Goal: Task Accomplishment & Management: Complete application form

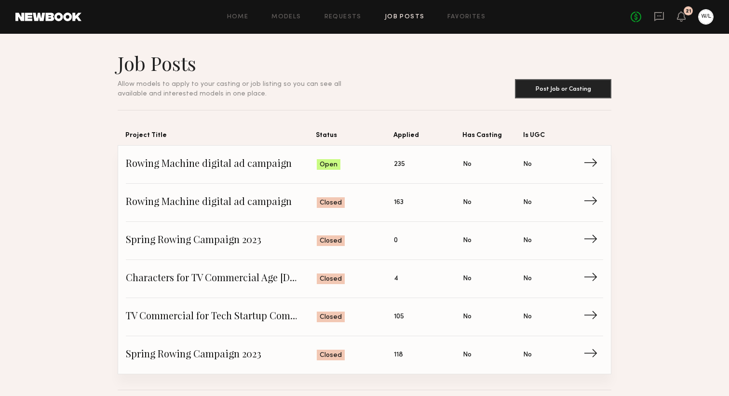
click at [659, 22] on link at bounding box center [659, 17] width 11 height 12
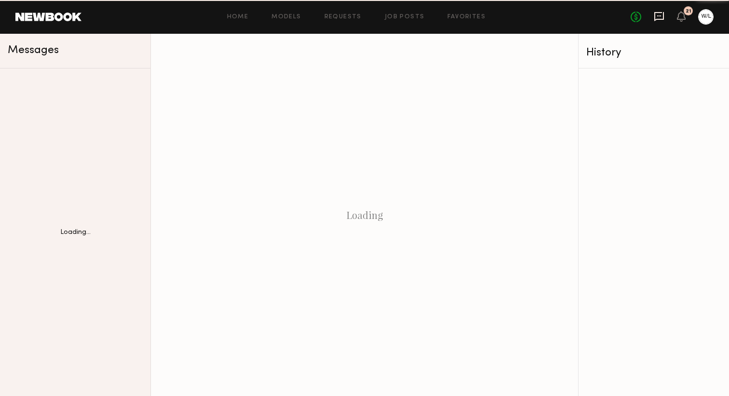
click at [659, 17] on icon at bounding box center [659, 16] width 11 height 11
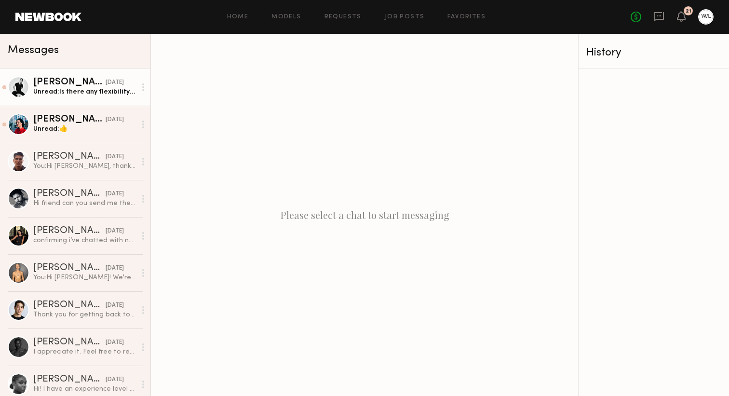
click at [103, 87] on div "Unread: Is there any flexibility in the budget? My day rate is generally 1,500 …" at bounding box center [84, 91] width 103 height 9
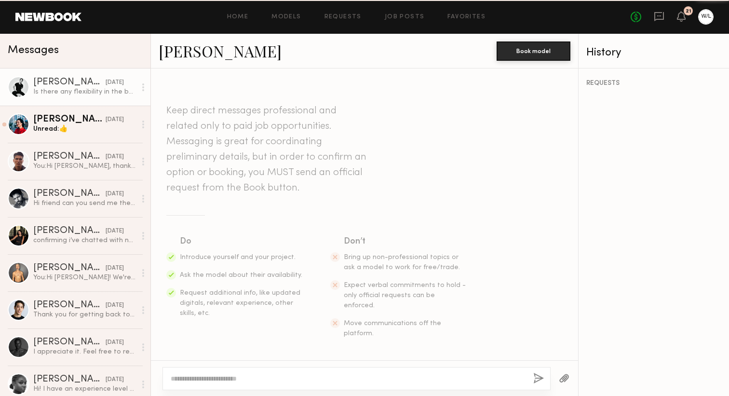
scroll to position [433, 0]
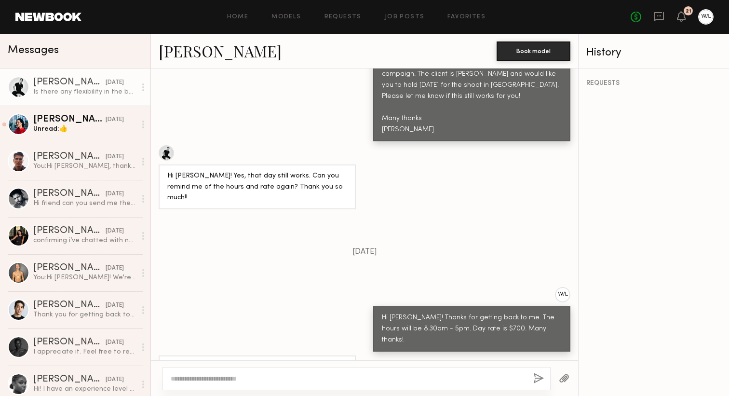
drag, startPoint x: 253, startPoint y: 341, endPoint x: 159, endPoint y: 328, distance: 94.9
click at [159, 355] on div "Is there any flexibility in the budget? My day rate is generally 1,500 minimum." at bounding box center [257, 372] width 197 height 34
copy div "Is there any flexibility in the budget? My day rate is generally 1,500 minimum."
click at [64, 122] on div "Piyawan C." at bounding box center [69, 120] width 72 height 10
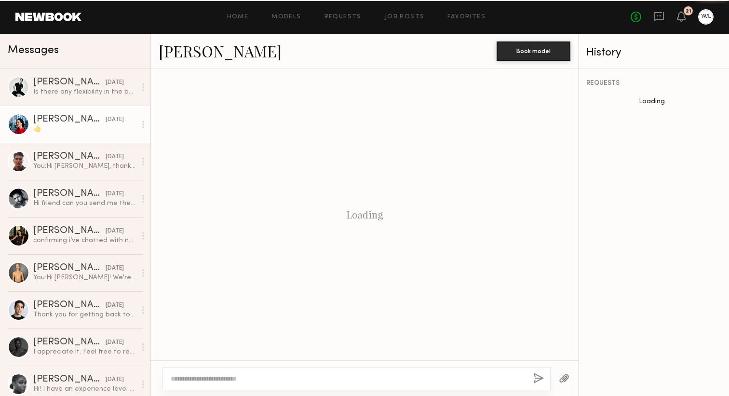
scroll to position [444, 0]
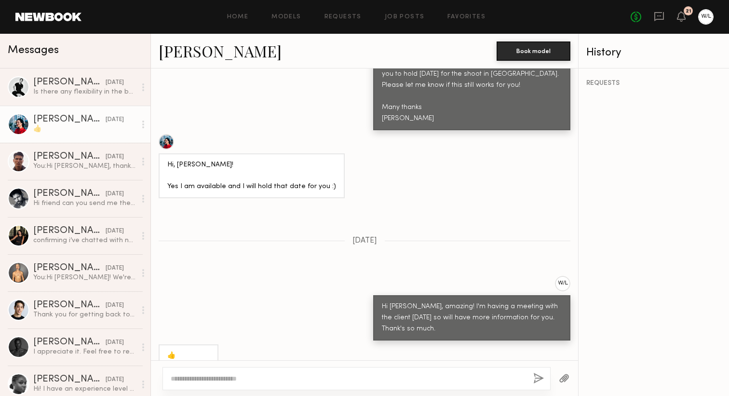
click at [207, 50] on link "Piyawan C." at bounding box center [220, 50] width 123 height 21
click at [242, 95] on div "Hi Piyawan, Thanks for applying to the rowing machine digital ad campaign. The …" at bounding box center [364, 64] width 427 height 131
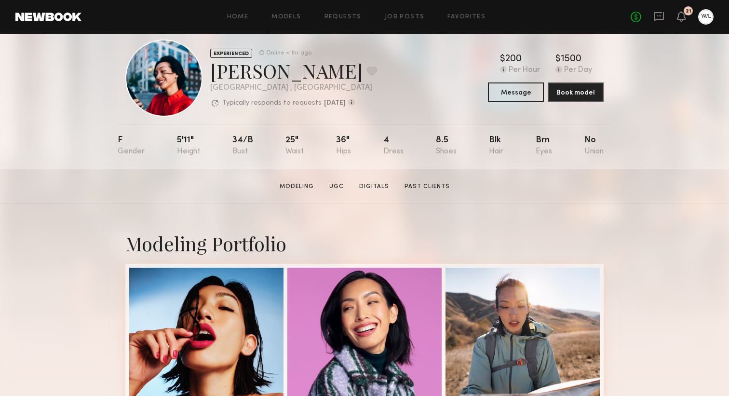
scroll to position [18, 0]
click at [289, 186] on link "Modeling" at bounding box center [297, 186] width 42 height 9
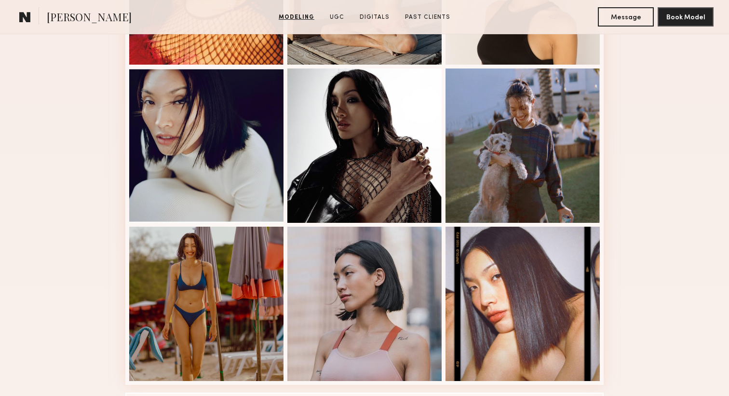
scroll to position [534, 0]
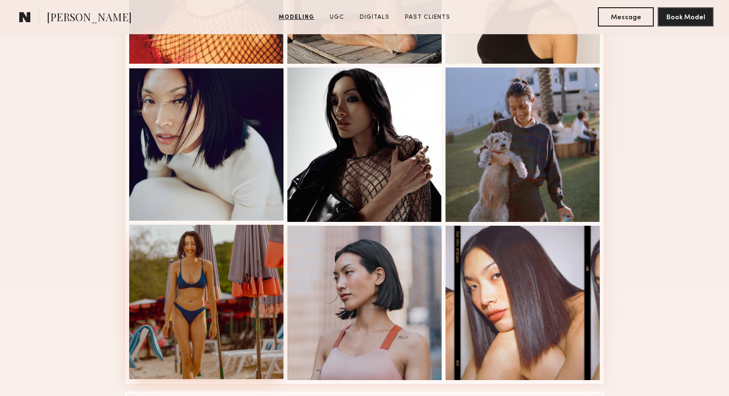
click at [214, 277] on div at bounding box center [206, 302] width 154 height 154
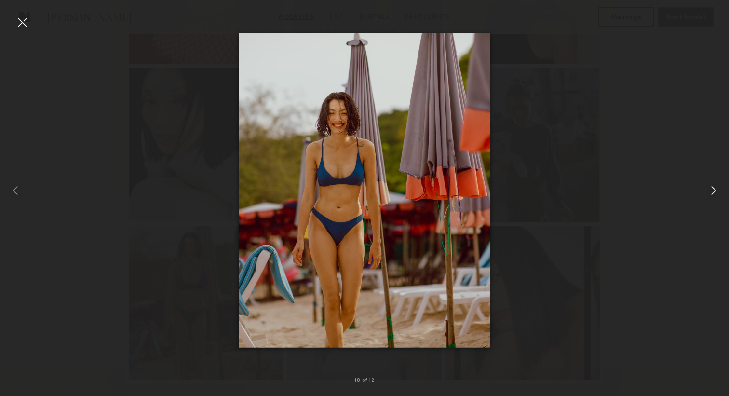
click at [709, 188] on common-icon at bounding box center [713, 190] width 15 height 15
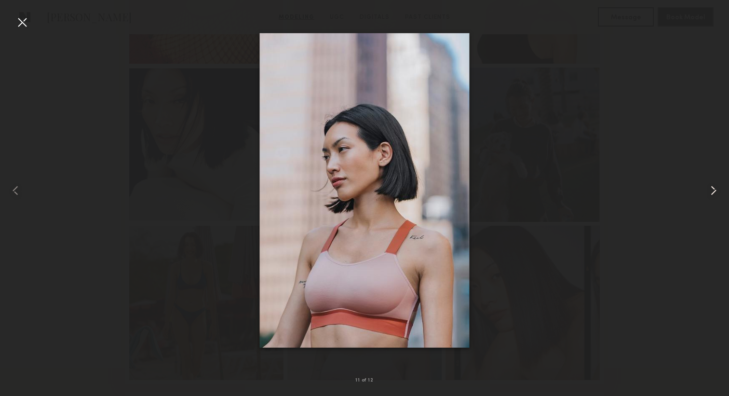
click at [709, 188] on common-icon at bounding box center [713, 190] width 15 height 15
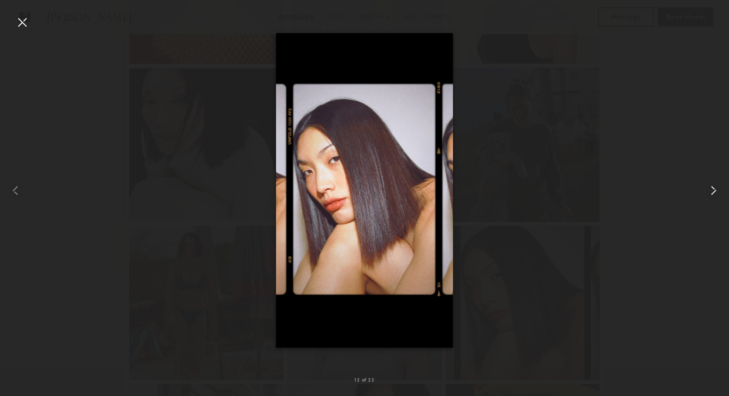
click at [709, 188] on common-icon at bounding box center [713, 190] width 15 height 15
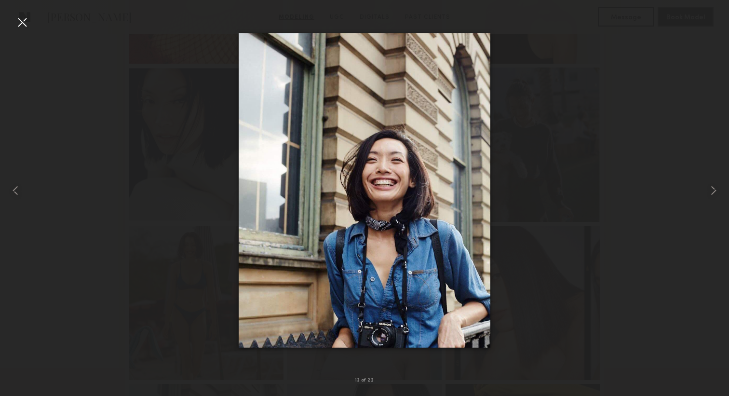
click at [24, 27] on div at bounding box center [21, 21] width 15 height 15
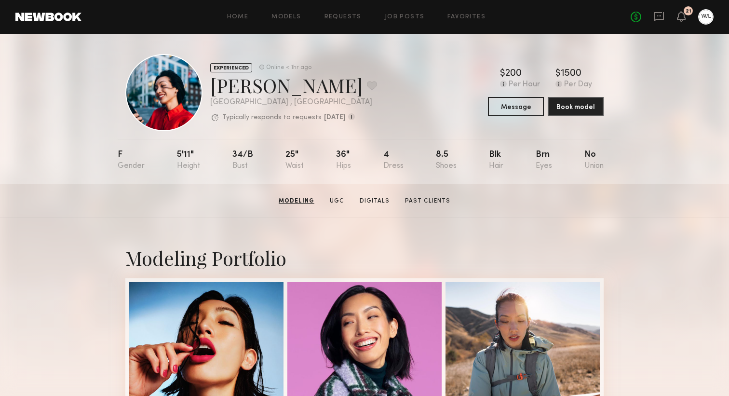
scroll to position [1, 0]
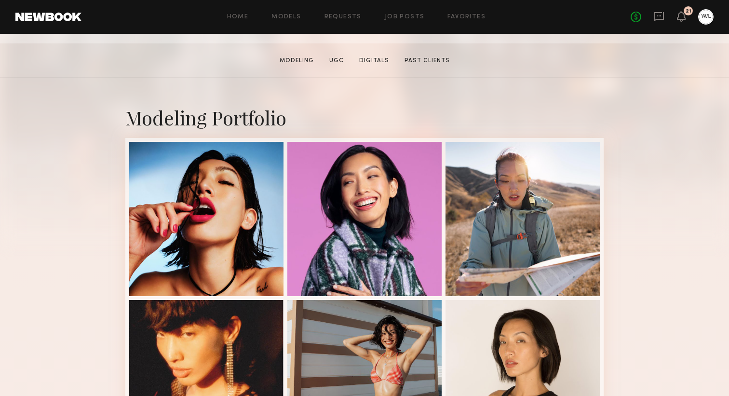
scroll to position [152, 0]
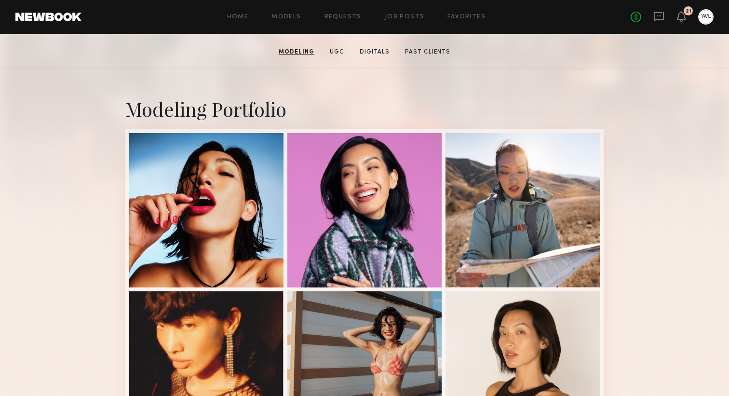
click at [500, 218] on div at bounding box center [522, 210] width 154 height 154
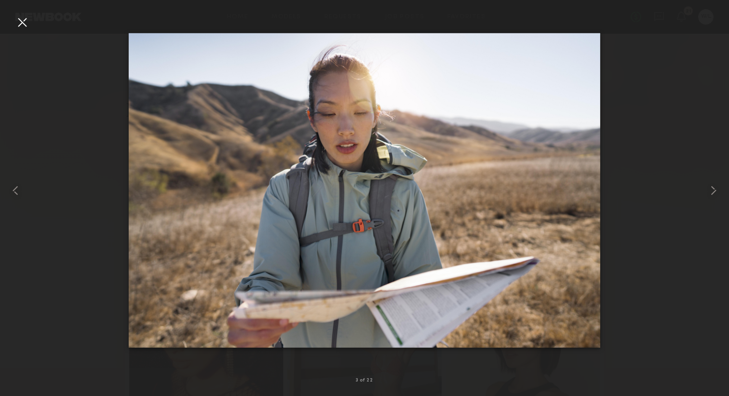
click at [30, 19] on div at bounding box center [364, 189] width 729 height 349
click at [25, 19] on div at bounding box center [21, 21] width 15 height 15
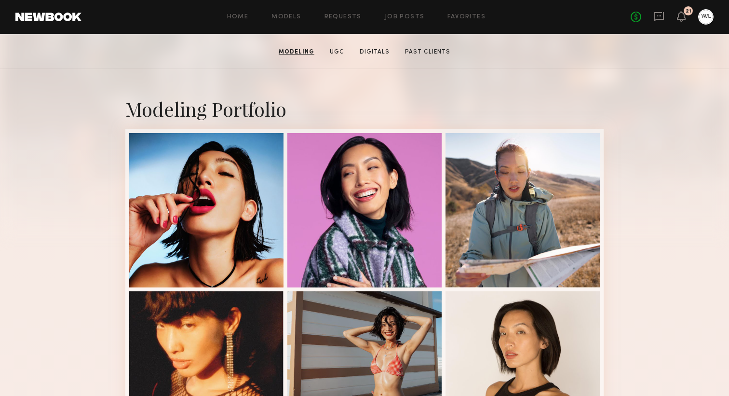
scroll to position [0, 0]
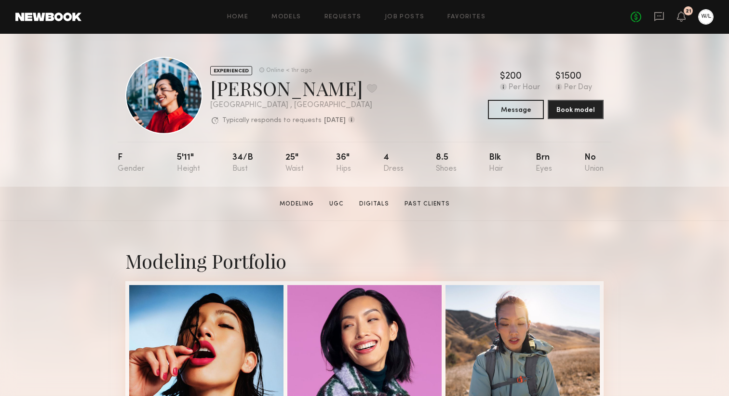
click at [120, 162] on div "F" at bounding box center [131, 163] width 27 height 20
click at [19, 16] on link at bounding box center [48, 17] width 66 height 9
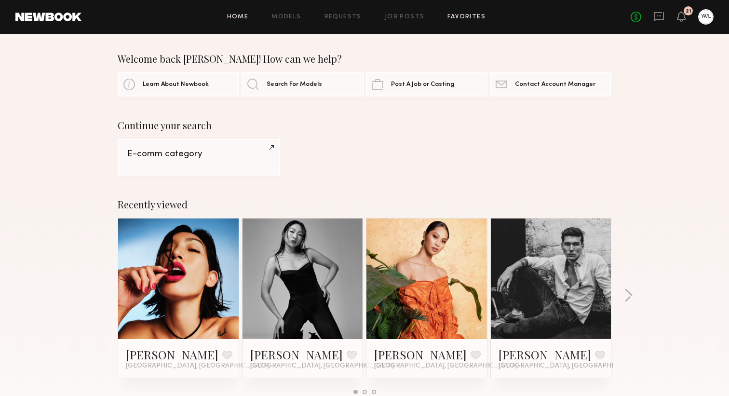
click at [451, 15] on link "Favorites" at bounding box center [466, 17] width 38 height 6
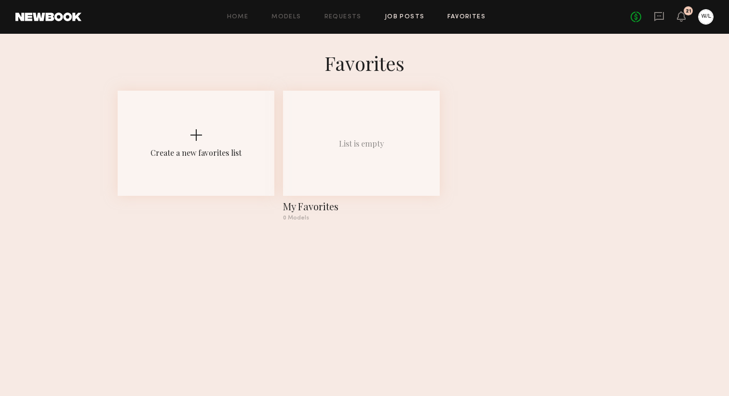
click at [412, 15] on link "Job Posts" at bounding box center [405, 17] width 40 height 6
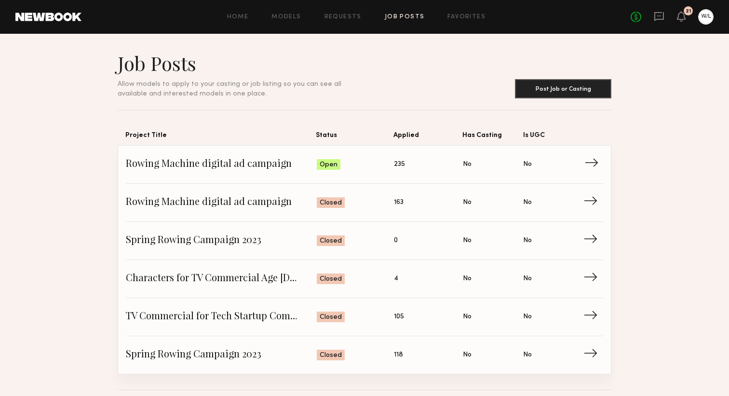
click at [294, 156] on link "Rowing Machine digital ad campaign Status: Open Applied: 235 Has Casting: No Is…" at bounding box center [364, 165] width 477 height 38
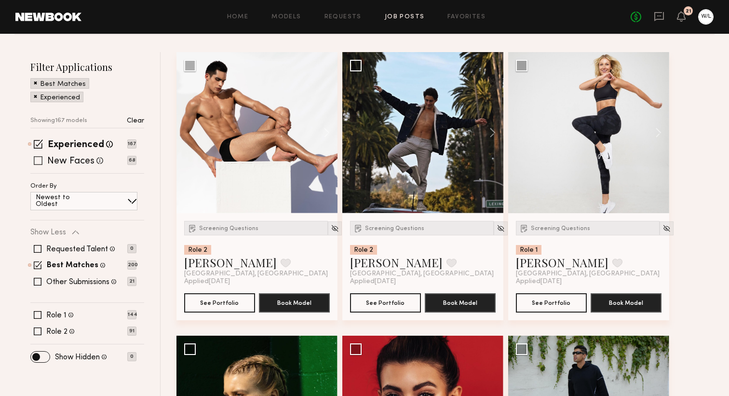
scroll to position [121, 0]
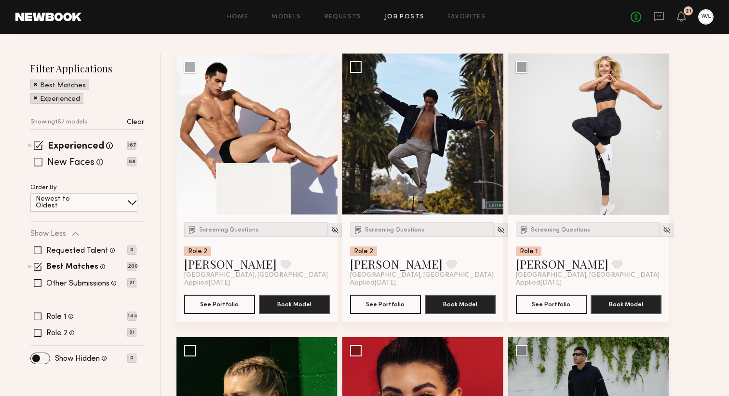
click at [88, 162] on label "New Faces" at bounding box center [70, 163] width 47 height 10
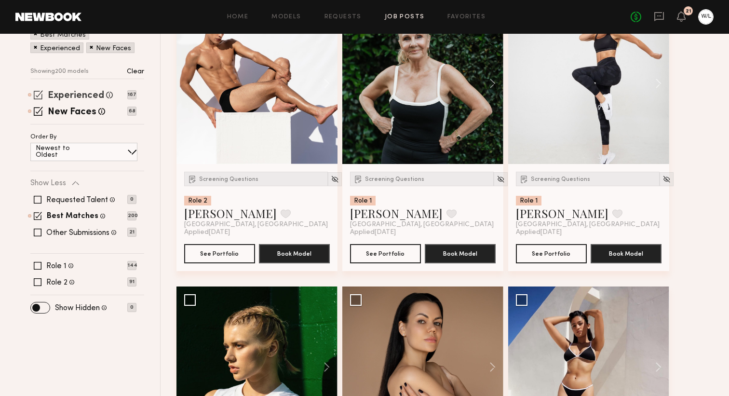
scroll to position [173, 0]
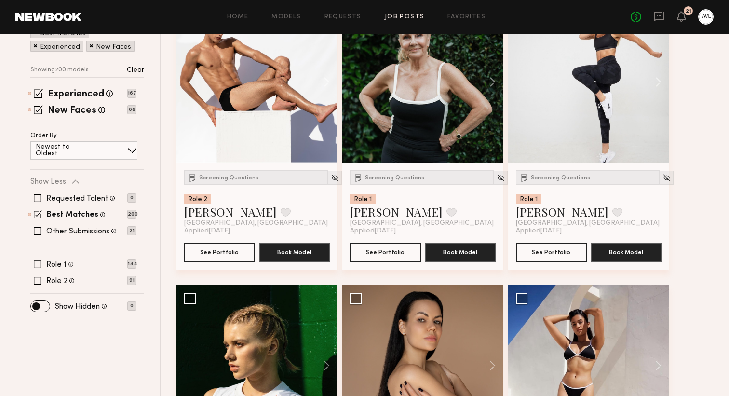
click at [58, 261] on label "Role 1" at bounding box center [56, 265] width 20 height 8
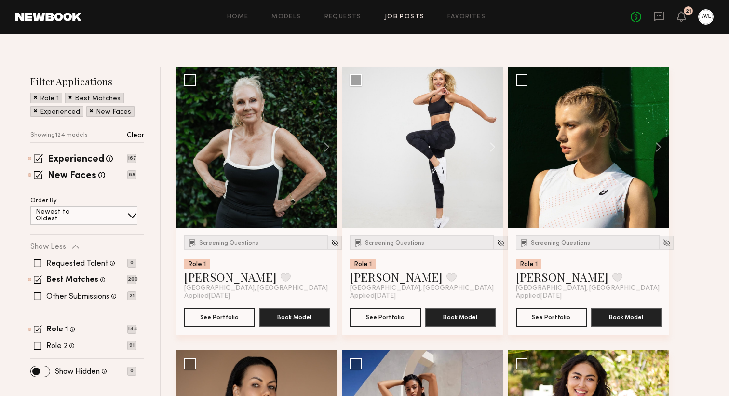
scroll to position [93, 0]
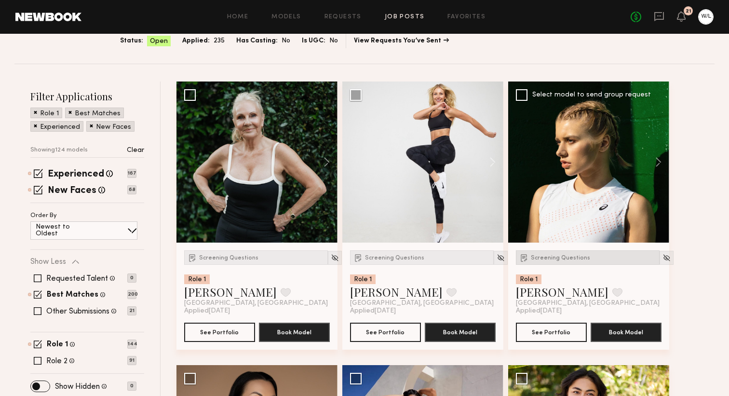
click at [577, 261] on div "Screening Questions" at bounding box center [588, 257] width 144 height 14
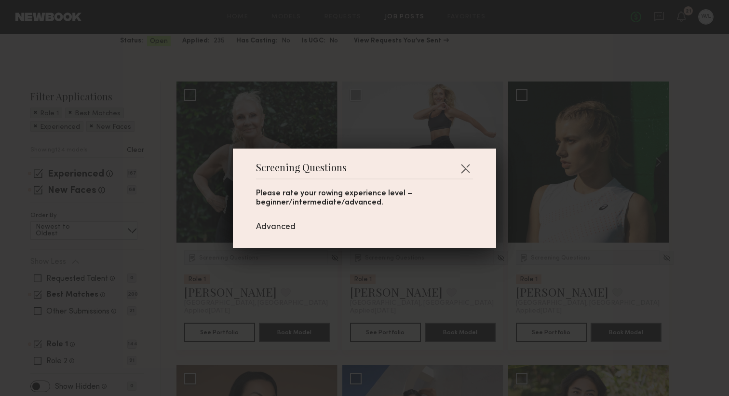
click at [721, 229] on div "Screening Questions Please rate your rowing experience level – beginner/interme…" at bounding box center [364, 198] width 729 height 396
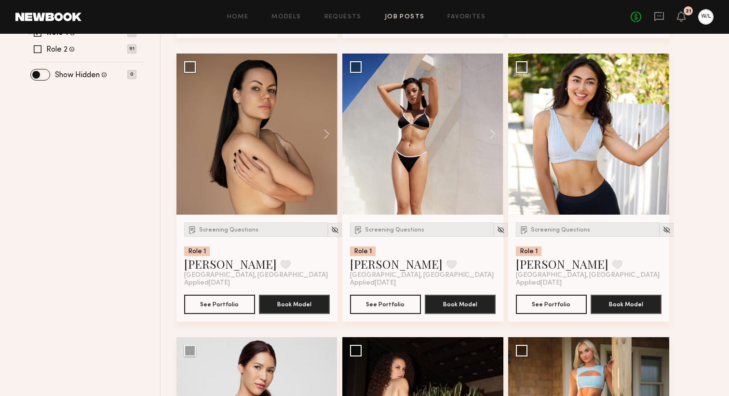
scroll to position [406, 0]
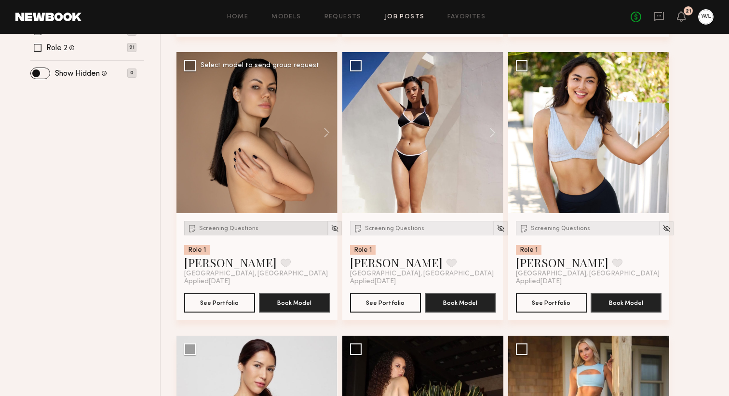
click at [224, 231] on span "Screening Questions" at bounding box center [228, 229] width 59 height 6
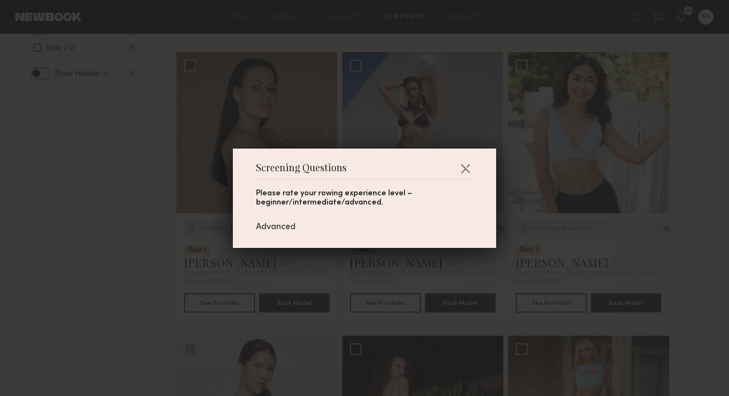
click at [151, 258] on div "Screening Questions Please rate your rowing experience level – beginner/interme…" at bounding box center [364, 198] width 729 height 396
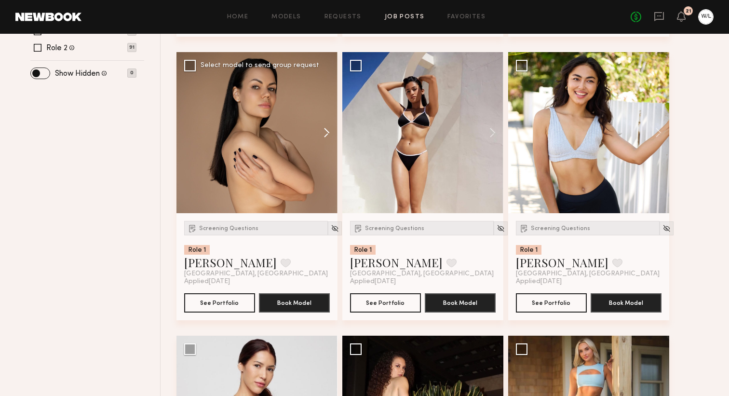
click at [322, 136] on button at bounding box center [322, 132] width 31 height 161
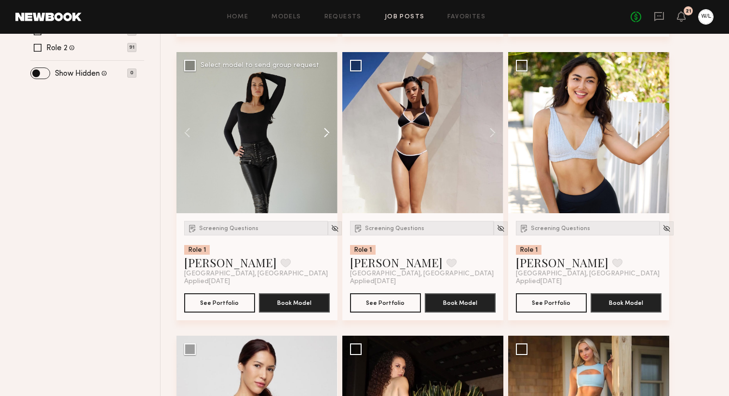
click at [322, 136] on button at bounding box center [322, 132] width 31 height 161
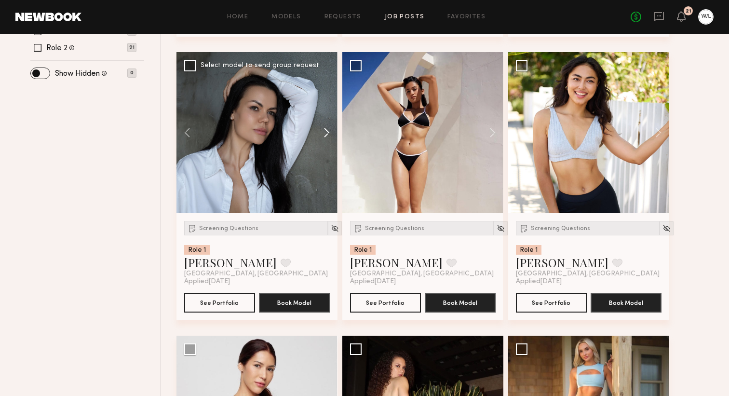
click at [322, 136] on button at bounding box center [322, 132] width 31 height 161
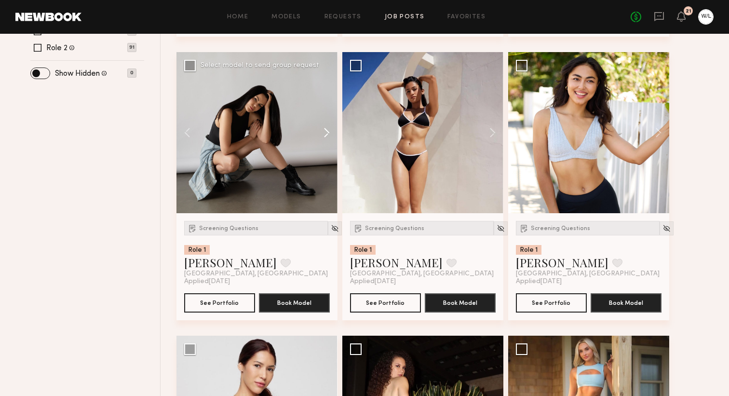
click at [322, 136] on button at bounding box center [322, 132] width 31 height 161
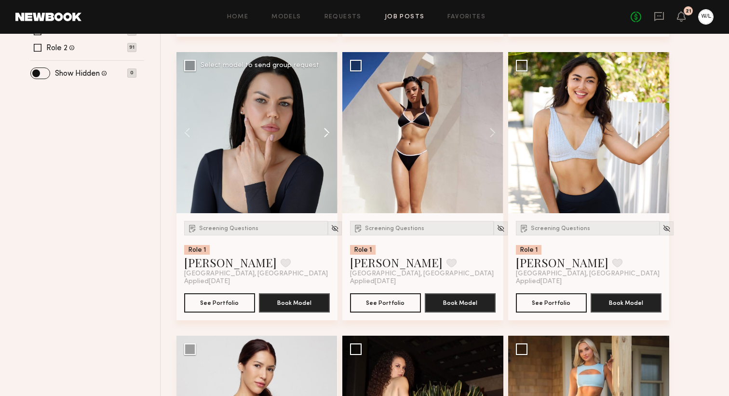
click at [322, 136] on button at bounding box center [322, 132] width 31 height 161
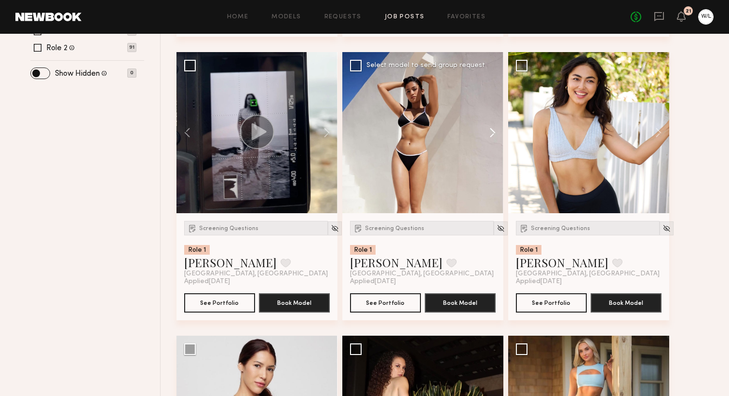
click at [493, 134] on button at bounding box center [487, 132] width 31 height 161
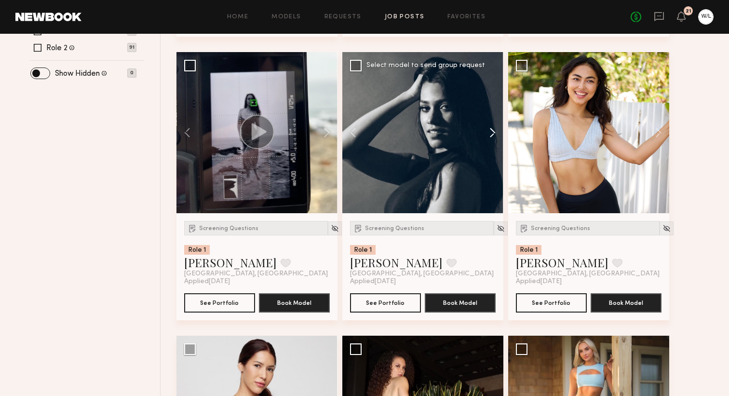
click at [493, 134] on button at bounding box center [487, 132] width 31 height 161
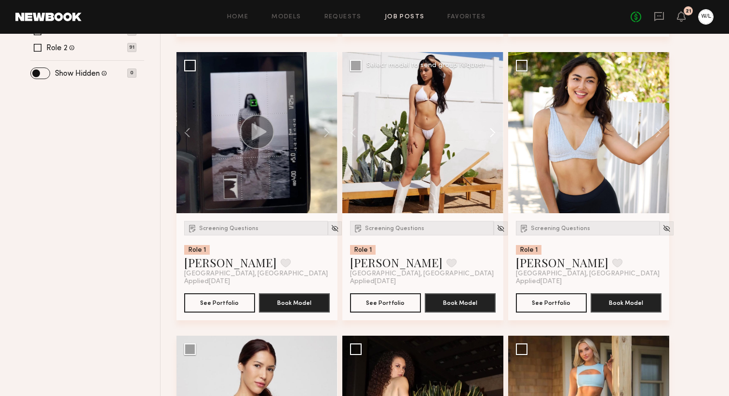
click at [493, 134] on button at bounding box center [487, 132] width 31 height 161
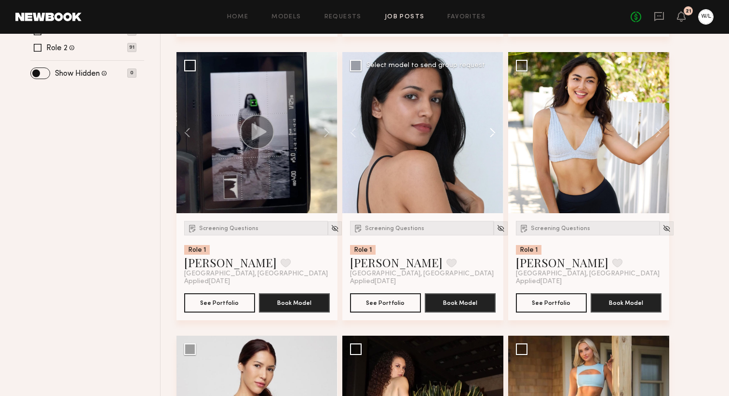
click at [493, 134] on button at bounding box center [487, 132] width 31 height 161
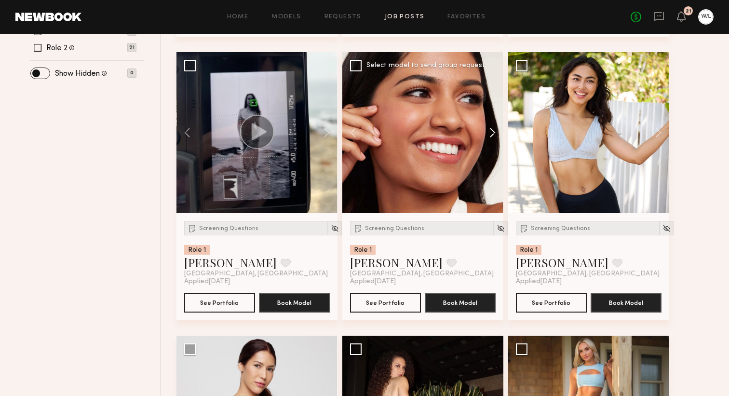
click at [493, 134] on button at bounding box center [487, 132] width 31 height 161
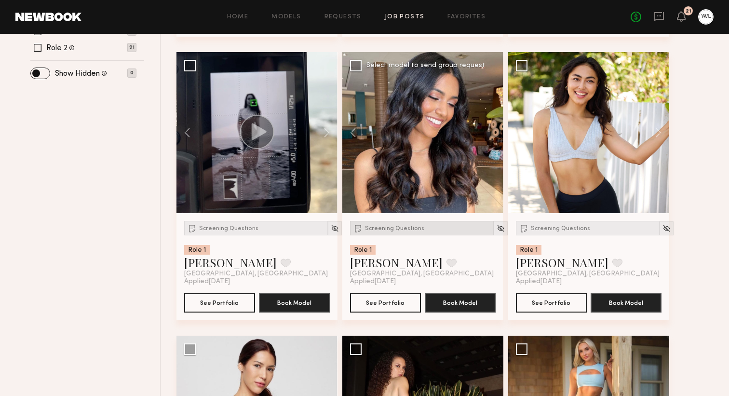
click at [410, 224] on div "Screening Questions" at bounding box center [422, 228] width 144 height 14
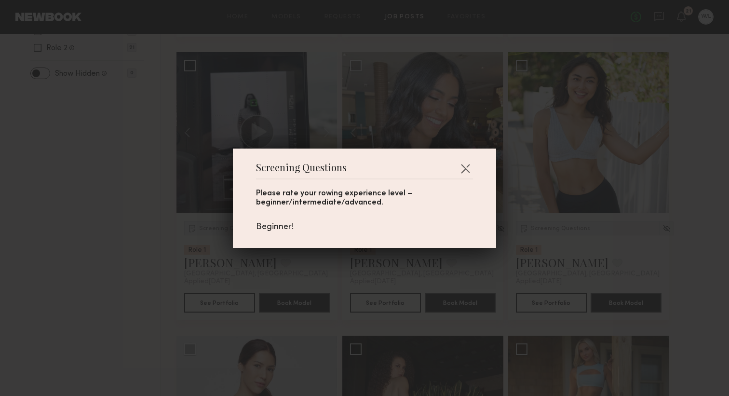
click at [452, 264] on div "Screening Questions Please rate your rowing experience level – beginner/interme…" at bounding box center [364, 198] width 729 height 396
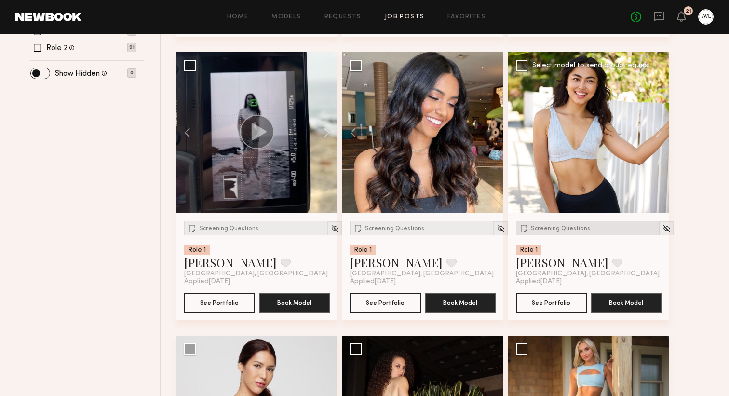
click at [524, 227] on img at bounding box center [524, 228] width 10 height 10
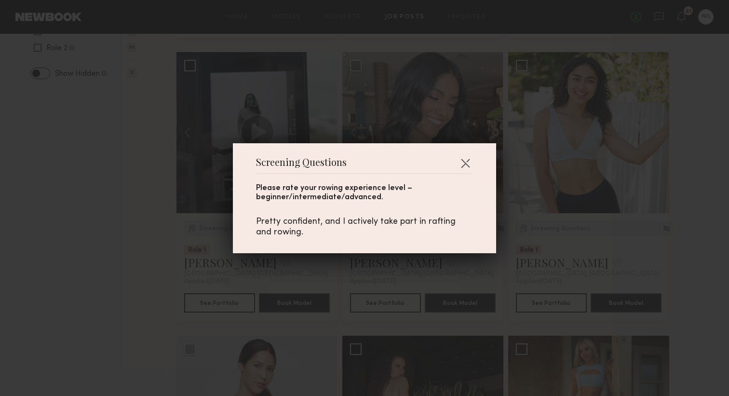
click at [620, 251] on div "Screening Questions Please rate your rowing experience level – beginner/interme…" at bounding box center [364, 198] width 729 height 396
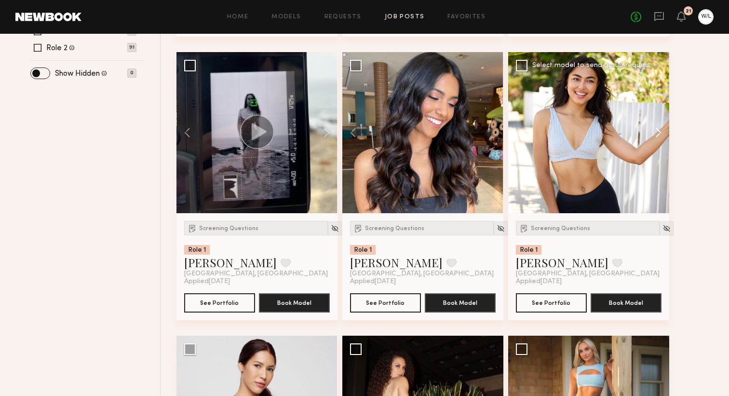
click at [660, 137] on button at bounding box center [653, 132] width 31 height 161
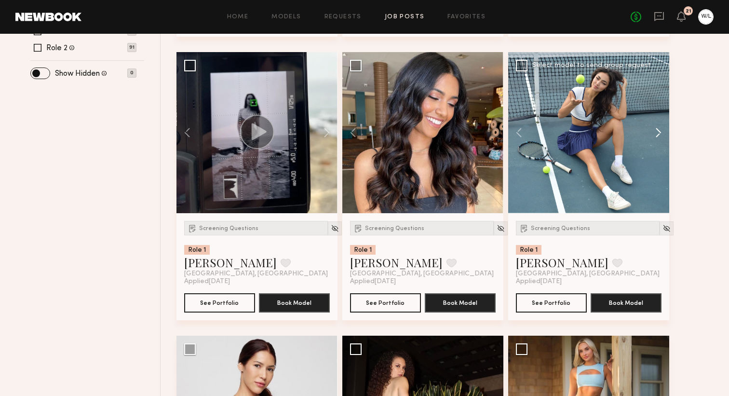
click at [660, 137] on button at bounding box center [653, 132] width 31 height 161
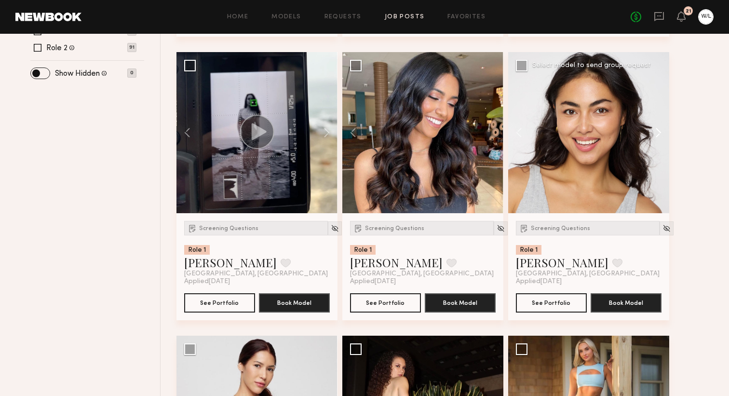
click at [660, 137] on button at bounding box center [653, 132] width 31 height 161
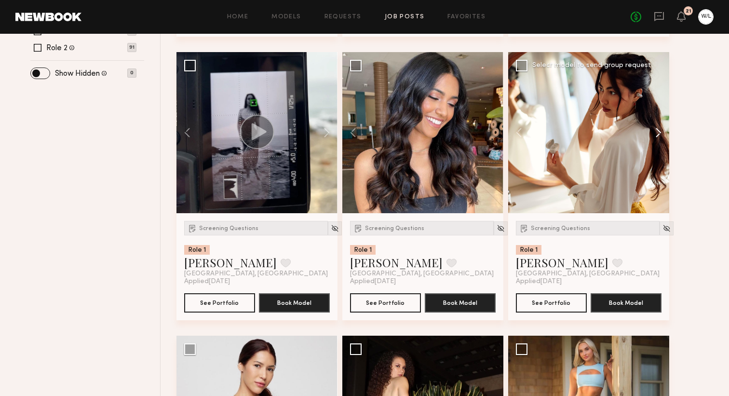
click at [660, 137] on button at bounding box center [653, 132] width 31 height 161
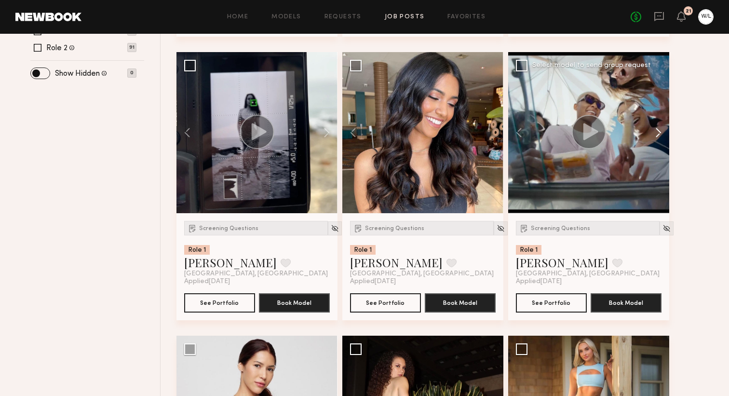
click at [660, 137] on button at bounding box center [653, 132] width 31 height 161
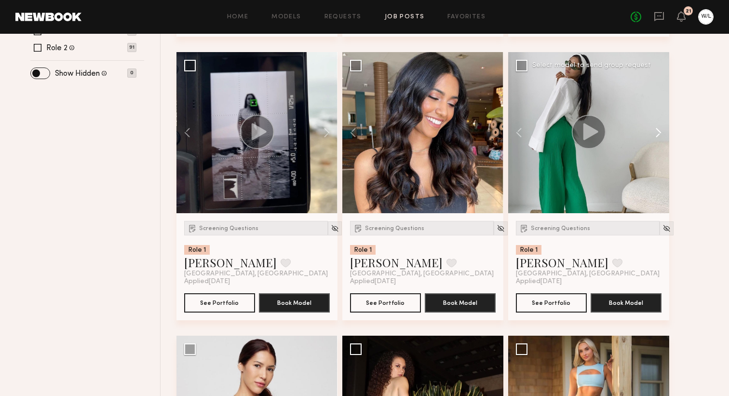
click at [660, 137] on button at bounding box center [653, 132] width 31 height 161
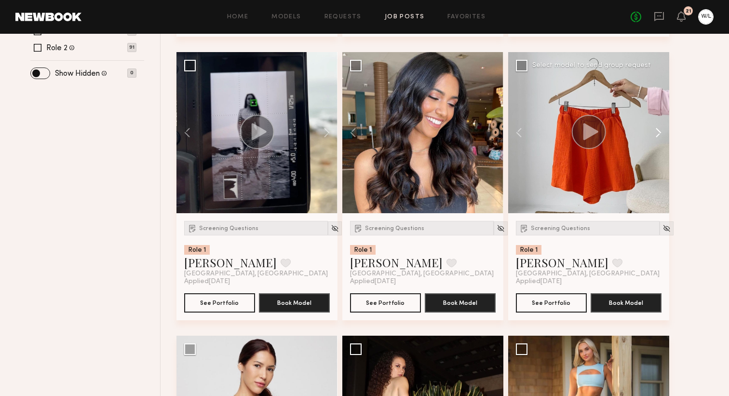
click at [660, 137] on button at bounding box center [653, 132] width 31 height 161
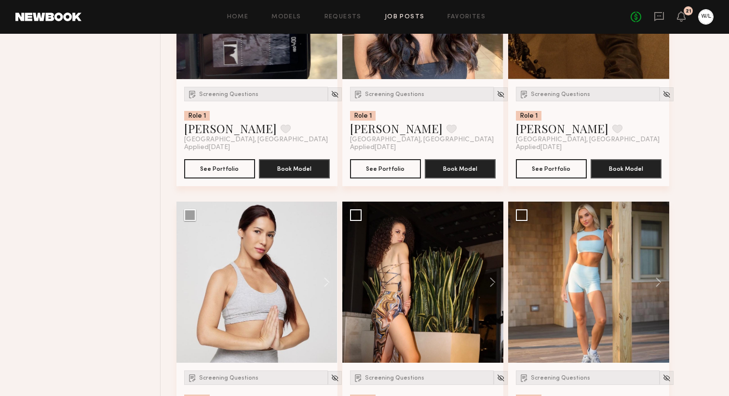
scroll to position [541, 0]
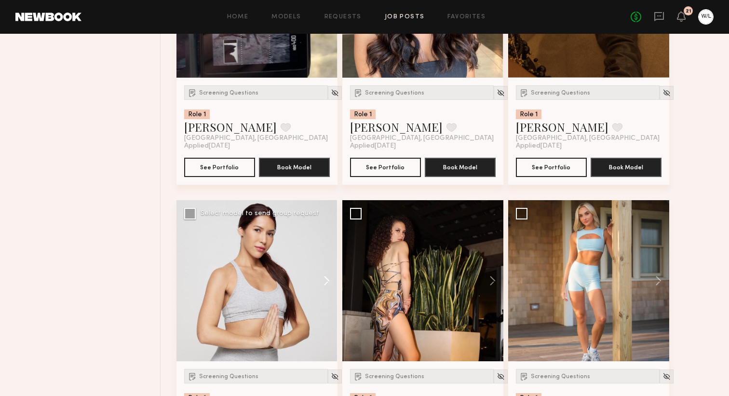
click at [321, 282] on button at bounding box center [322, 280] width 31 height 161
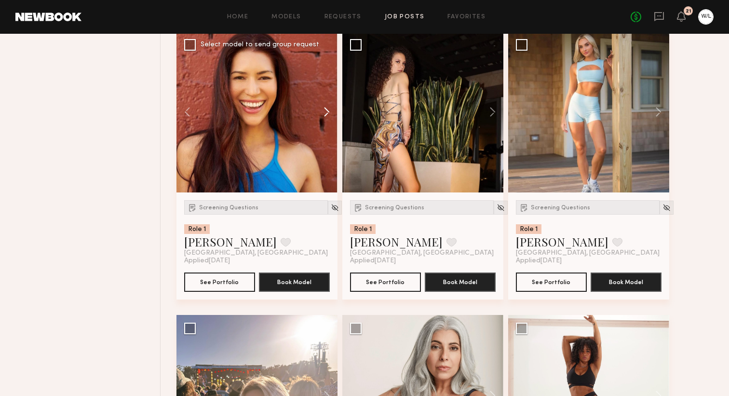
scroll to position [716, 0]
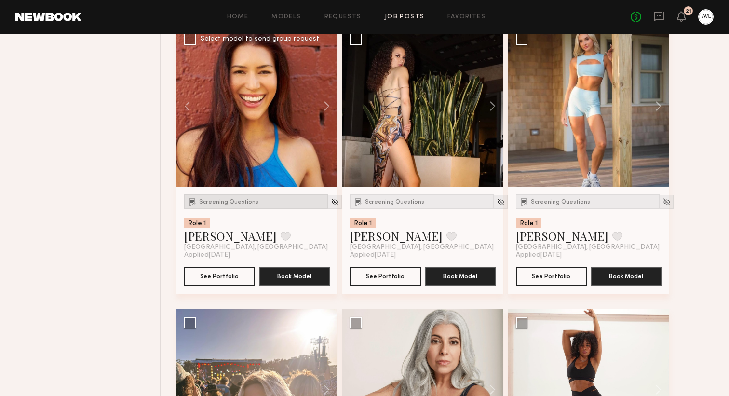
click at [242, 205] on span "Screening Questions" at bounding box center [228, 202] width 59 height 6
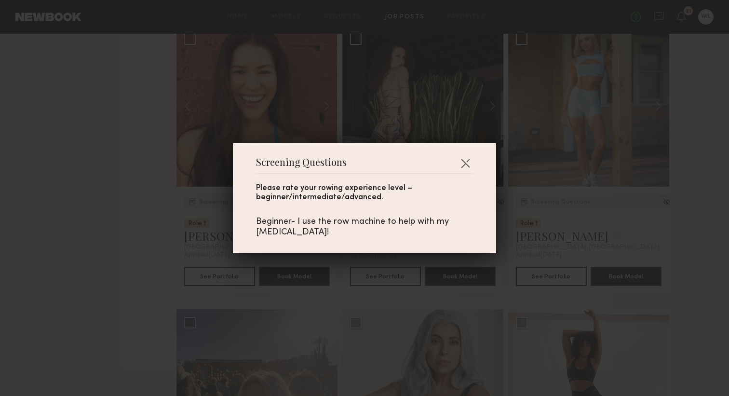
click at [161, 211] on div "Screening Questions Please rate your rowing experience level – beginner/interme…" at bounding box center [364, 198] width 729 height 396
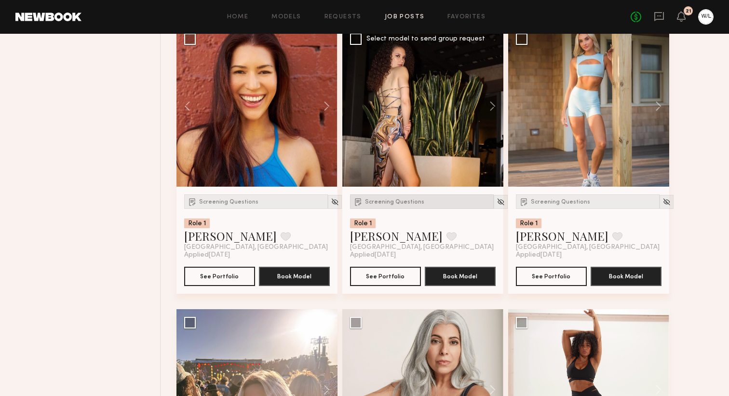
click at [398, 201] on div "Screening Questions" at bounding box center [422, 201] width 144 height 14
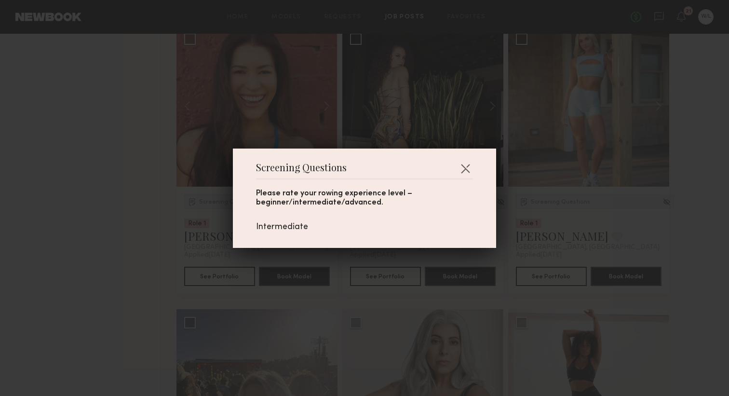
click at [472, 256] on div "Screening Questions Please rate your rowing experience level – beginner/interme…" at bounding box center [364, 198] width 729 height 396
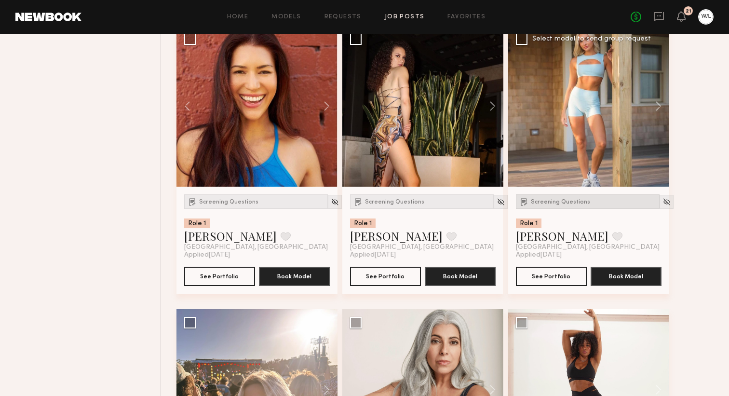
click at [551, 201] on span "Screening Questions" at bounding box center [560, 202] width 59 height 6
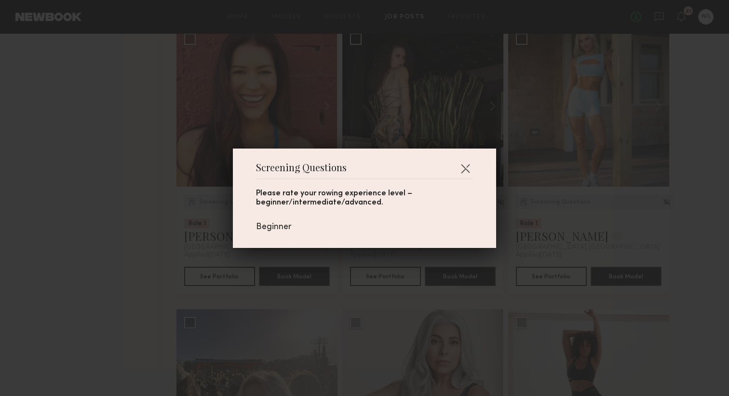
click at [655, 227] on div "Screening Questions Please rate your rowing experience level – beginner/interme…" at bounding box center [364, 198] width 729 height 396
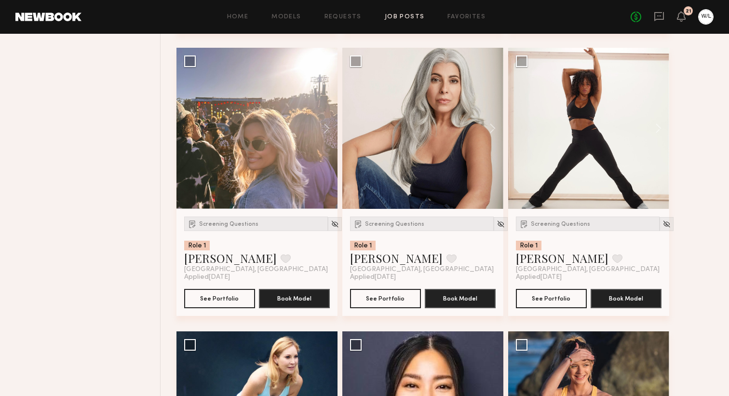
scroll to position [977, 0]
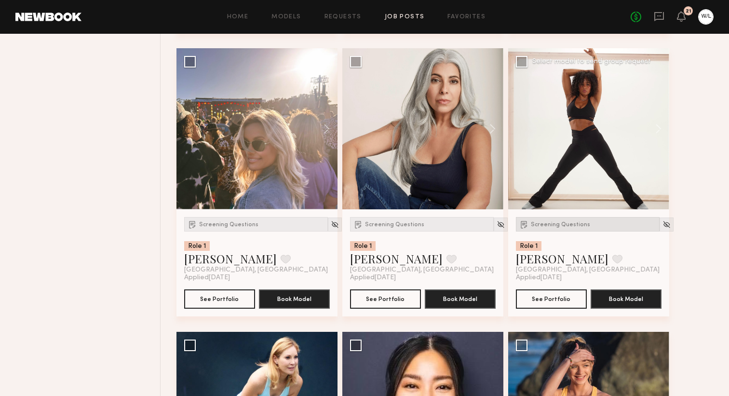
click at [582, 224] on div "Screening Questions" at bounding box center [588, 224] width 144 height 14
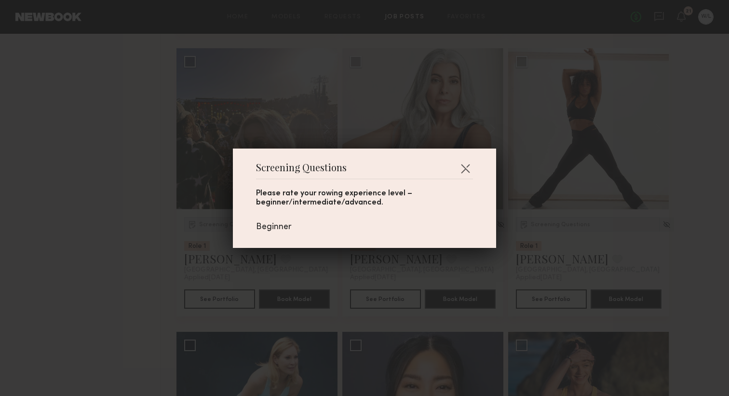
click at [660, 256] on div "Screening Questions Please rate your rowing experience level – beginner/interme…" at bounding box center [364, 198] width 729 height 396
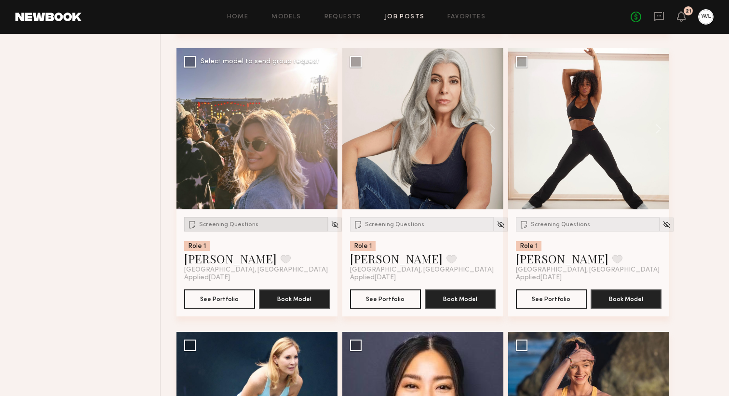
click at [238, 224] on div "Screening Questions" at bounding box center [256, 224] width 144 height 14
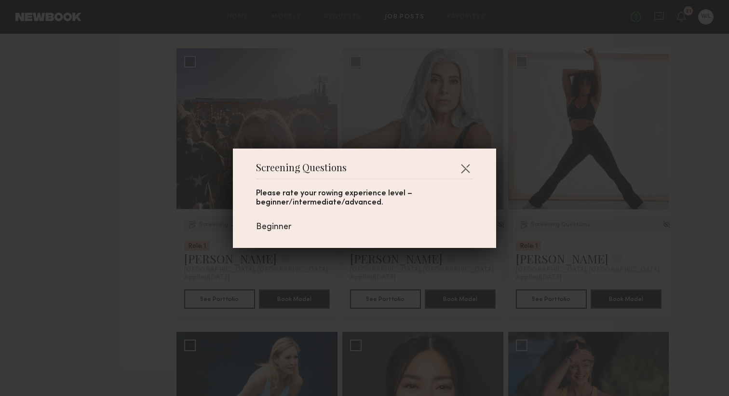
click at [148, 238] on div "Screening Questions Please rate your rowing experience level – beginner/interme…" at bounding box center [364, 198] width 729 height 396
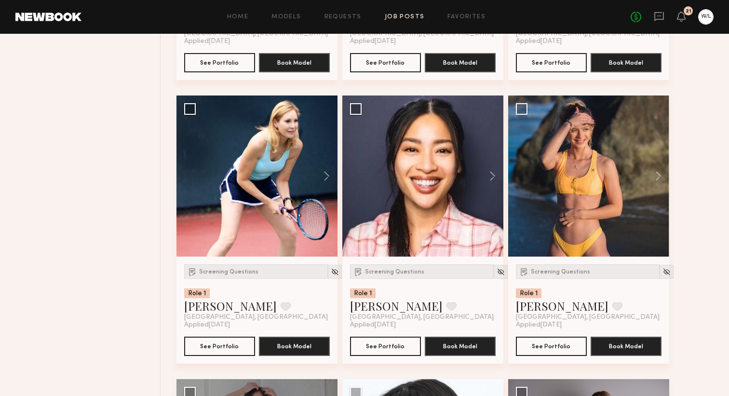
scroll to position [1214, 0]
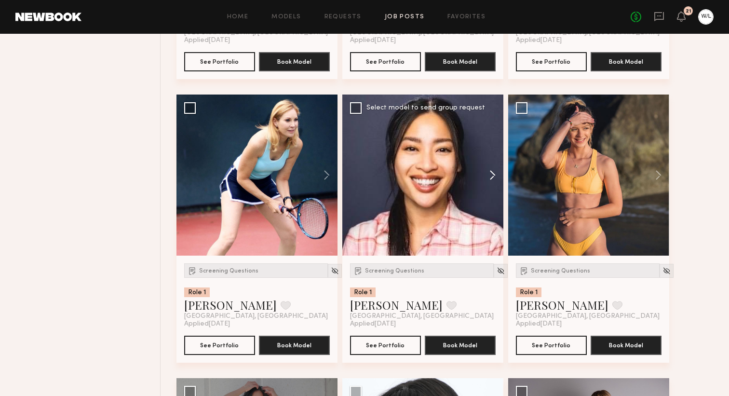
click at [489, 171] on button at bounding box center [487, 174] width 31 height 161
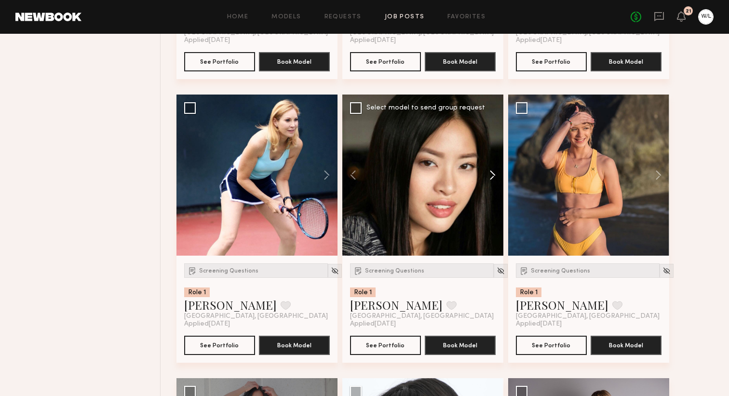
click at [490, 175] on button at bounding box center [487, 174] width 31 height 161
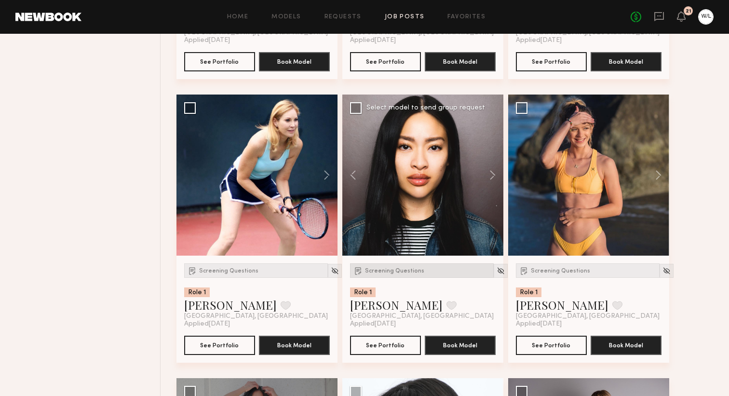
click at [403, 274] on span "Screening Questions" at bounding box center [394, 271] width 59 height 6
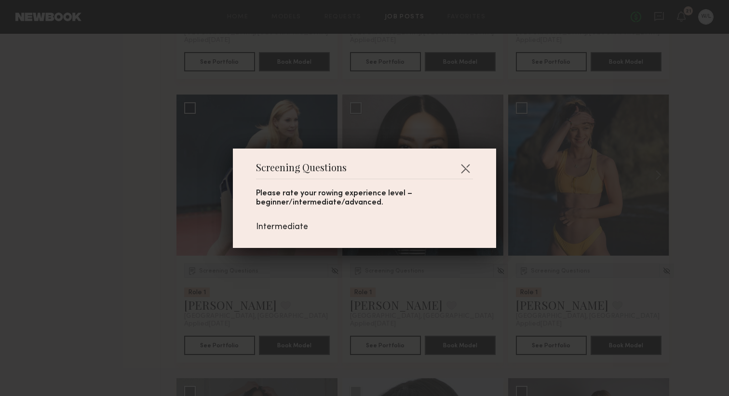
click at [446, 294] on div "Screening Questions Please rate your rowing experience level – beginner/interme…" at bounding box center [364, 198] width 729 height 396
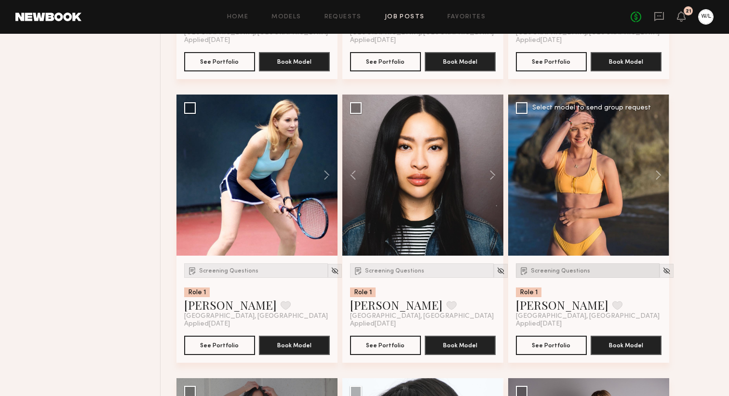
click at [555, 272] on div "Screening Questions" at bounding box center [588, 270] width 144 height 14
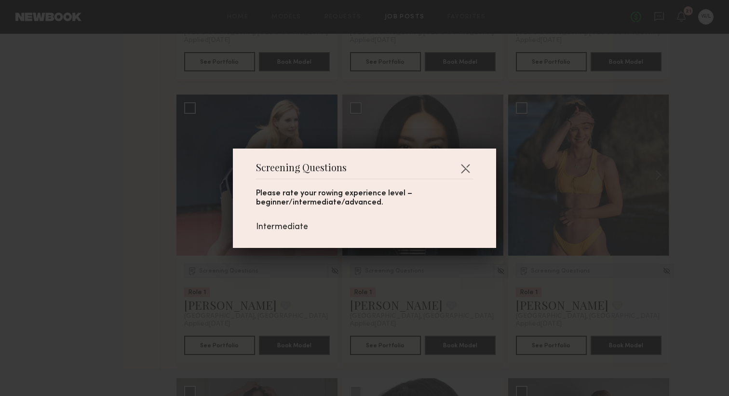
click at [722, 242] on div "Screening Questions Please rate your rowing experience level – beginner/interme…" at bounding box center [364, 198] width 729 height 396
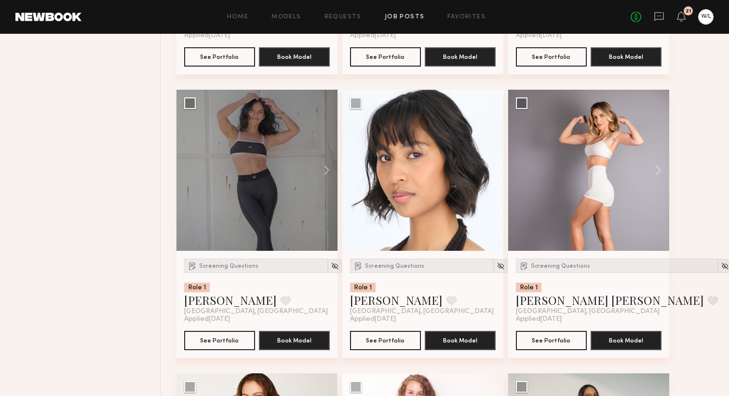
scroll to position [1504, 0]
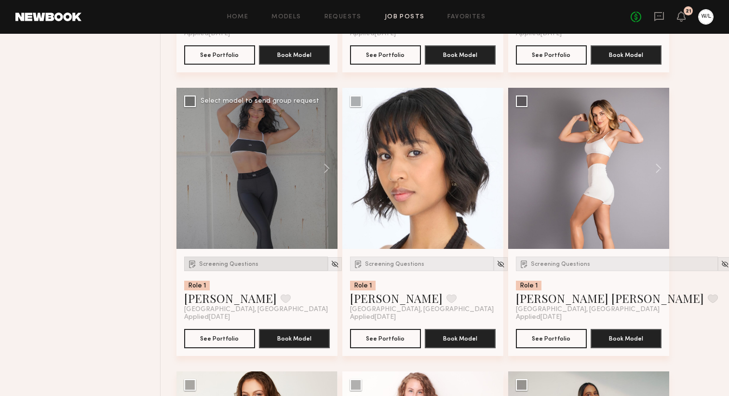
click at [245, 265] on div "Screening Questions" at bounding box center [256, 263] width 144 height 14
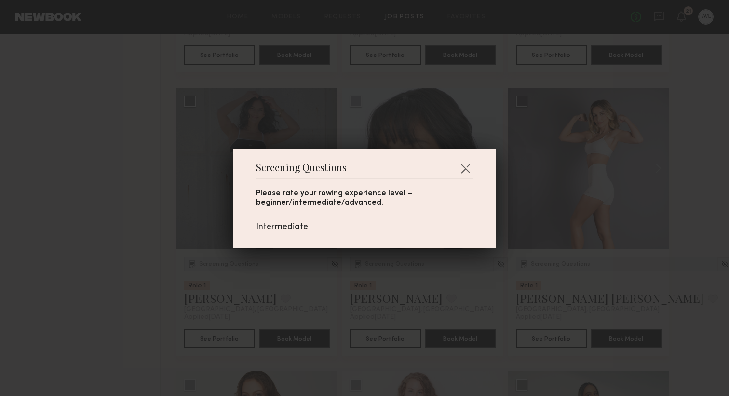
click at [114, 215] on div "Screening Questions Please rate your rowing experience level – beginner/interme…" at bounding box center [364, 198] width 729 height 396
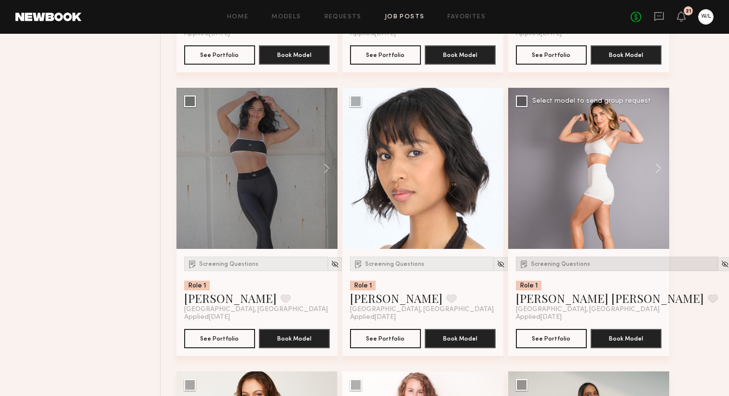
click at [581, 271] on div "Screening Questions" at bounding box center [617, 263] width 202 height 14
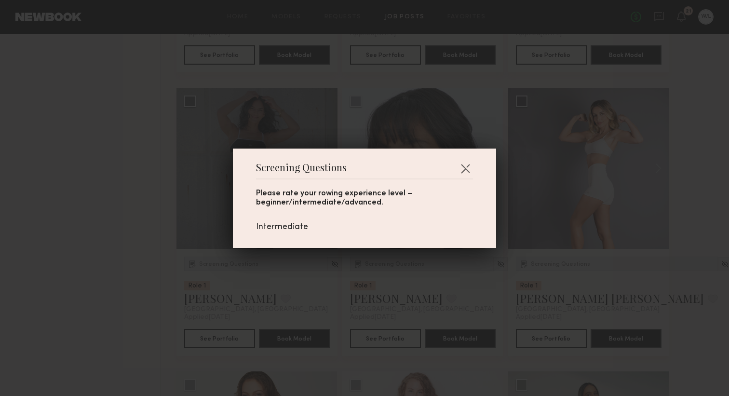
click at [717, 225] on div "Screening Questions Please rate your rowing experience level – beginner/interme…" at bounding box center [364, 198] width 729 height 396
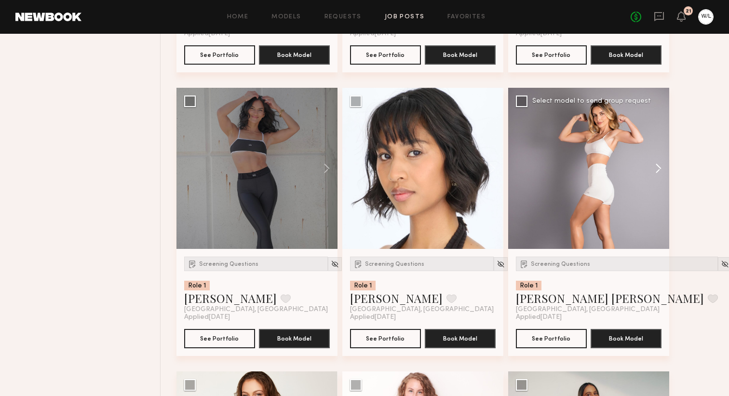
click at [662, 175] on button at bounding box center [653, 168] width 31 height 161
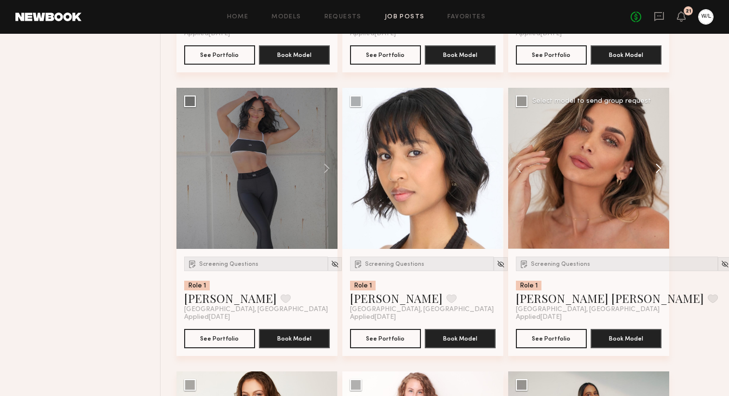
click at [662, 175] on button at bounding box center [653, 168] width 31 height 161
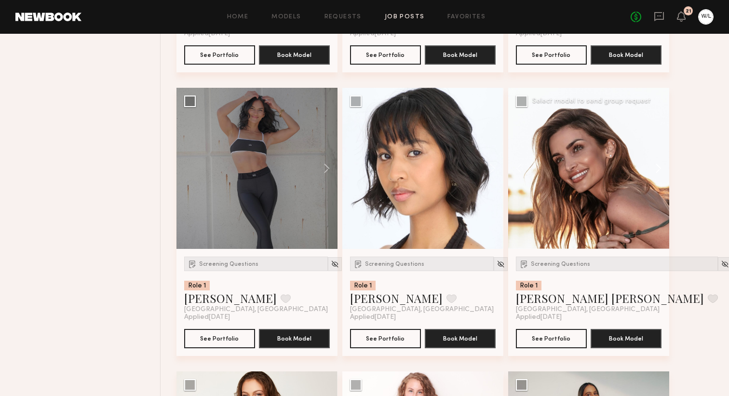
click at [662, 175] on button at bounding box center [653, 168] width 31 height 161
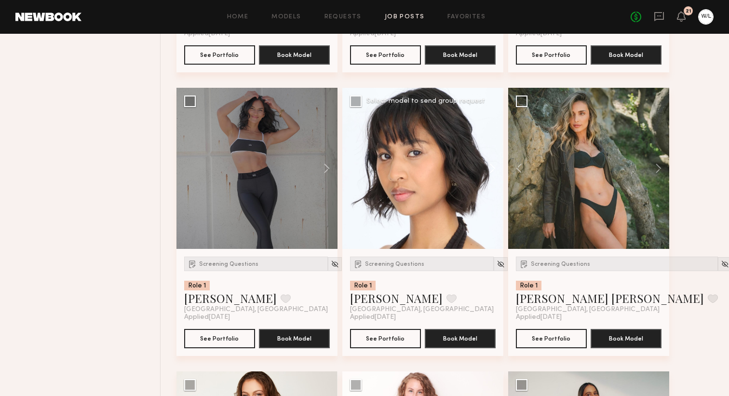
click at [486, 175] on button at bounding box center [487, 168] width 31 height 161
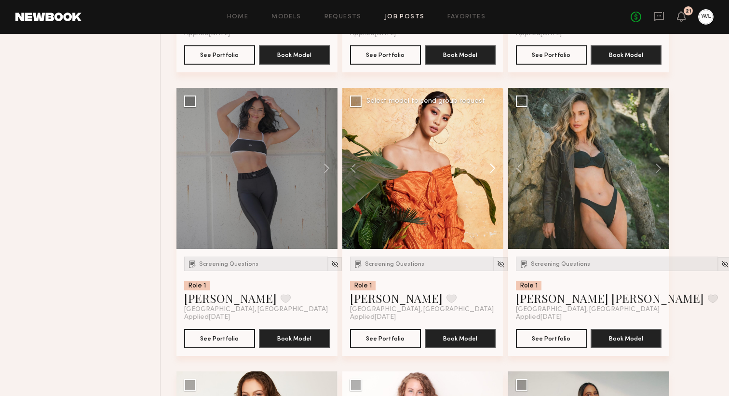
click at [486, 175] on button at bounding box center [487, 168] width 31 height 161
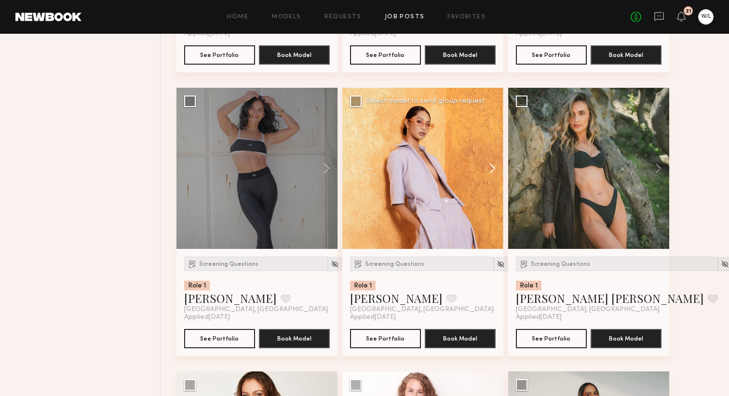
click at [486, 175] on button at bounding box center [487, 168] width 31 height 161
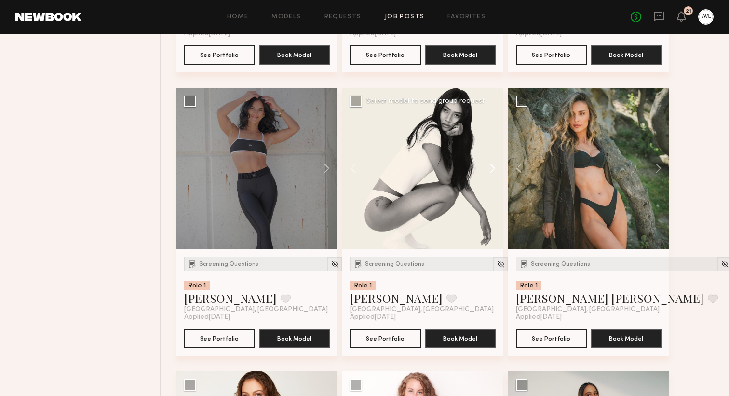
click at [486, 175] on button at bounding box center [487, 168] width 31 height 161
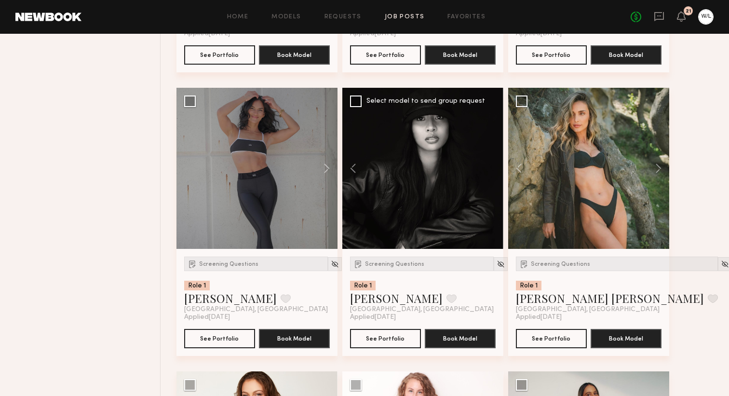
click at [399, 277] on div "Screening Questions Role 1 Joy C. Favorite Los Angeles, CA" at bounding box center [422, 284] width 144 height 57
click at [399, 267] on span "Screening Questions" at bounding box center [394, 264] width 59 height 6
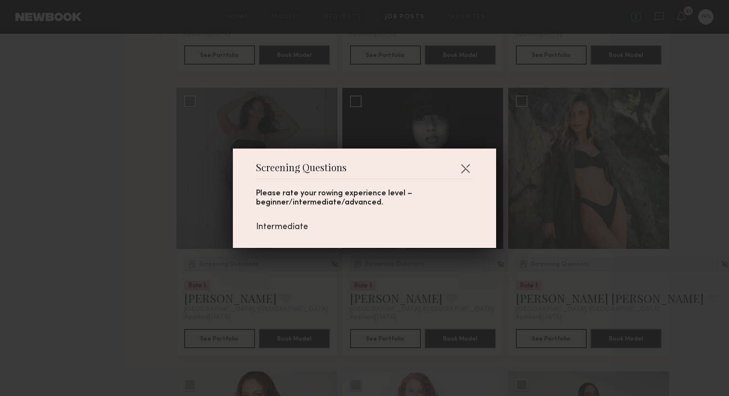
click at [430, 293] on div "Screening Questions Please rate your rowing experience level – beginner/interme…" at bounding box center [364, 198] width 729 height 396
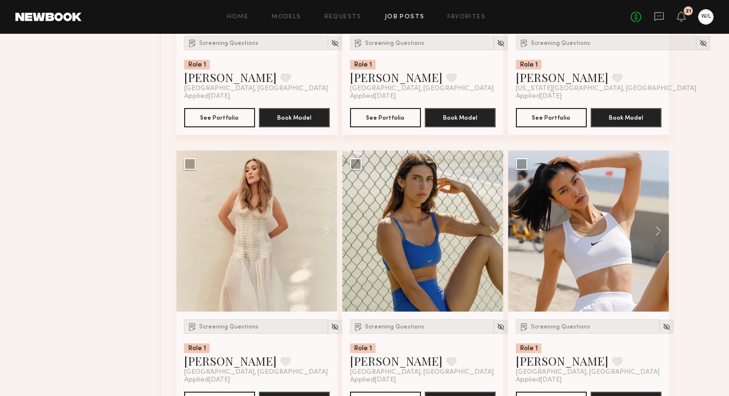
scroll to position [2026, 0]
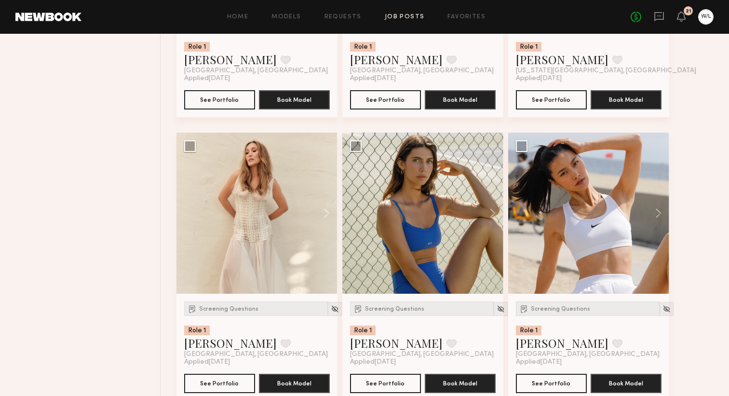
click at [410, 312] on span "Screening Questions" at bounding box center [394, 309] width 59 height 6
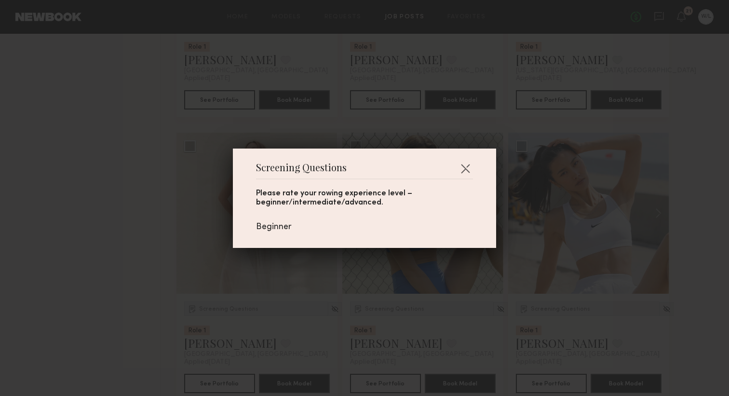
click at [449, 336] on div "Screening Questions Please rate your rowing experience level – beginner/interme…" at bounding box center [364, 198] width 729 height 396
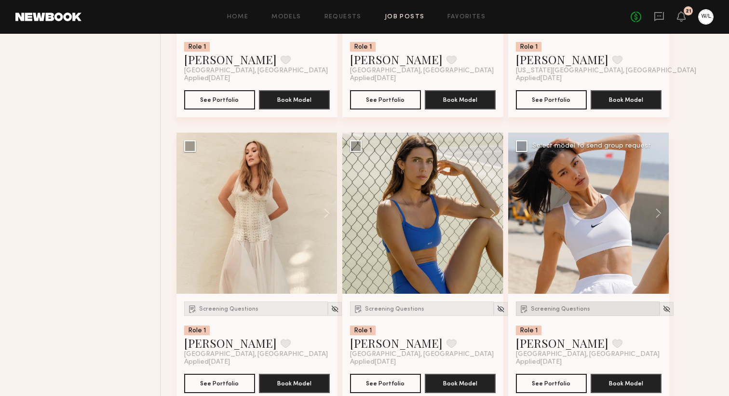
click at [528, 313] on img at bounding box center [524, 309] width 10 height 10
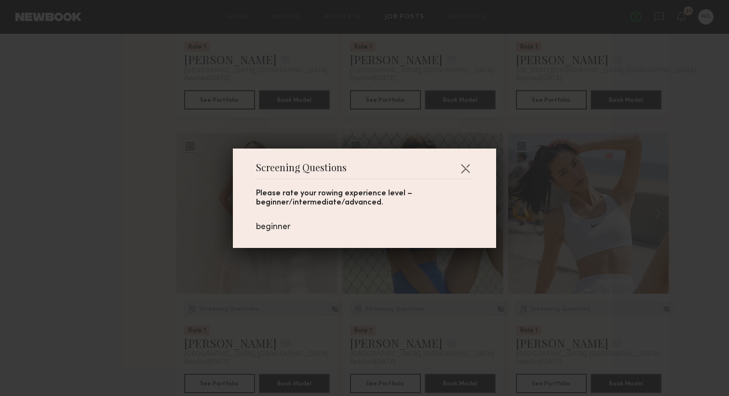
click at [594, 332] on div "Screening Questions Please rate your rowing experience level – beginner/interme…" at bounding box center [364, 198] width 729 height 396
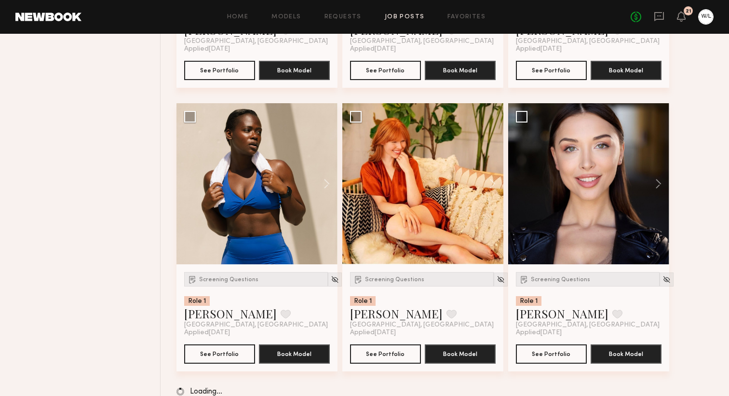
scroll to position [2633, 0]
click at [412, 284] on div "Screening Questions" at bounding box center [422, 278] width 144 height 14
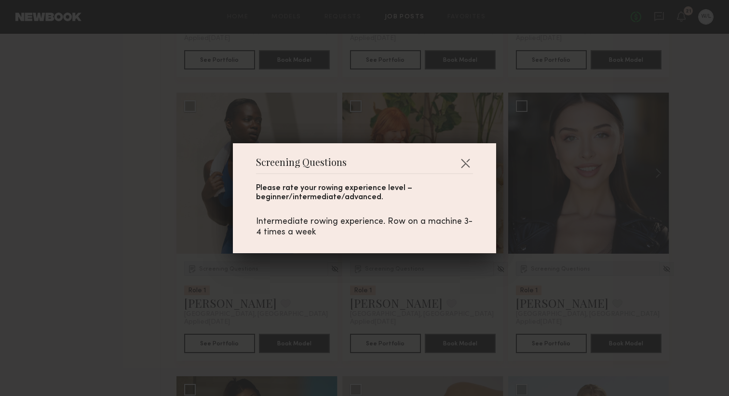
click at [429, 311] on div "Screening Questions Please rate your rowing experience level – beginner/interme…" at bounding box center [364, 198] width 729 height 396
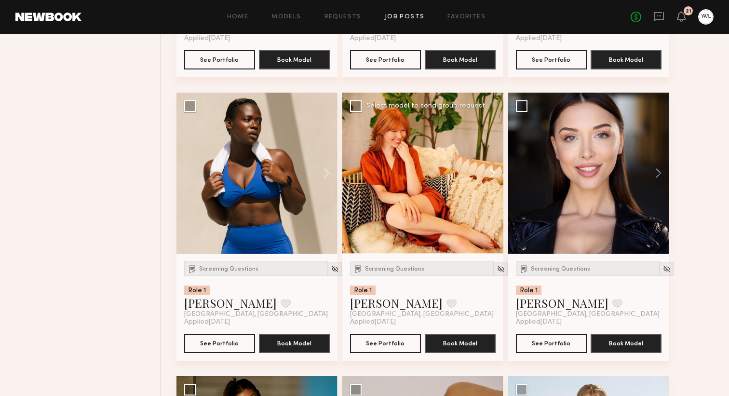
click at [496, 173] on button at bounding box center [487, 173] width 31 height 161
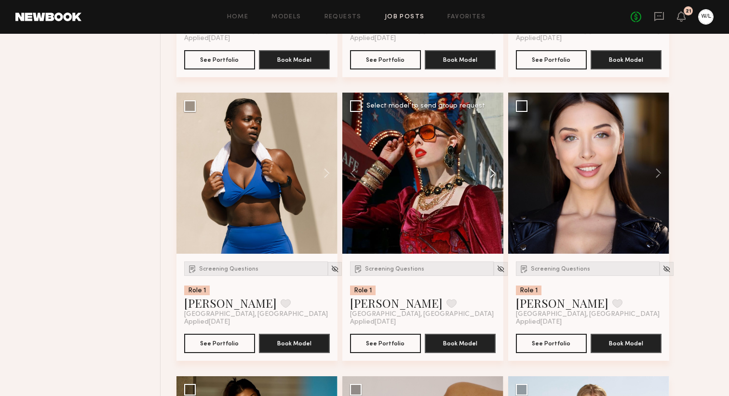
click at [494, 177] on button at bounding box center [487, 173] width 31 height 161
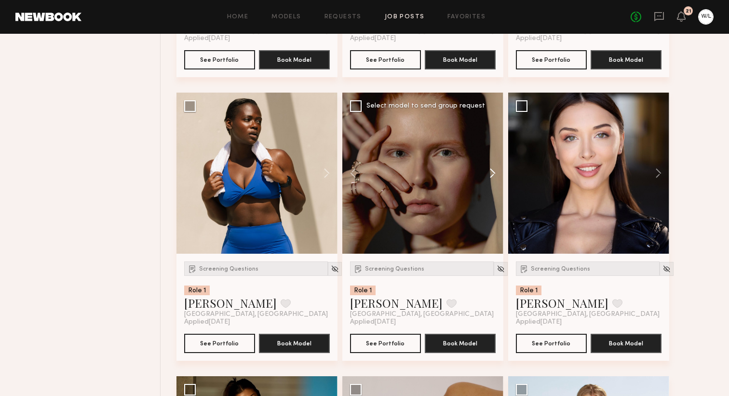
click at [494, 177] on button at bounding box center [487, 173] width 31 height 161
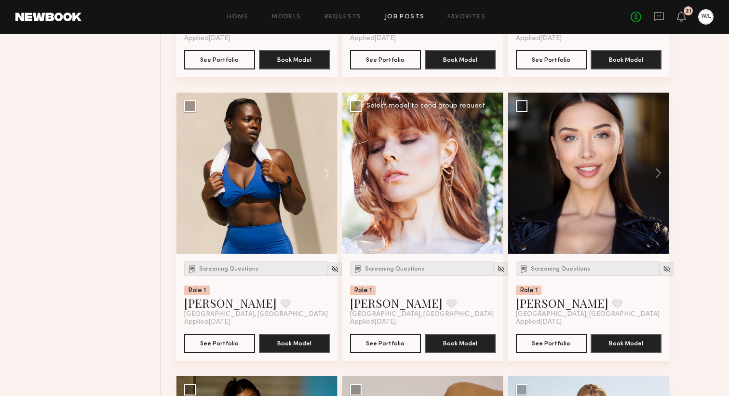
click at [494, 177] on div at bounding box center [422, 173] width 161 height 161
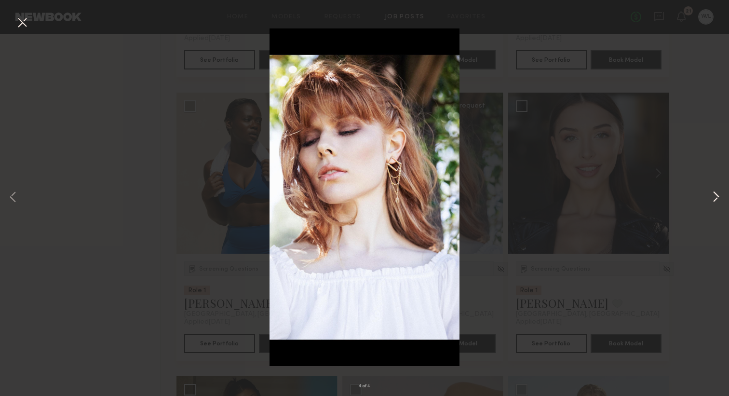
click at [712, 195] on button at bounding box center [716, 198] width 12 height 317
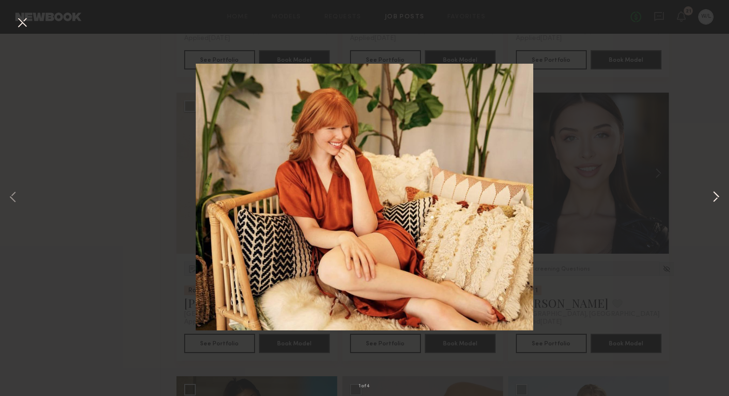
click at [712, 195] on button at bounding box center [716, 198] width 12 height 317
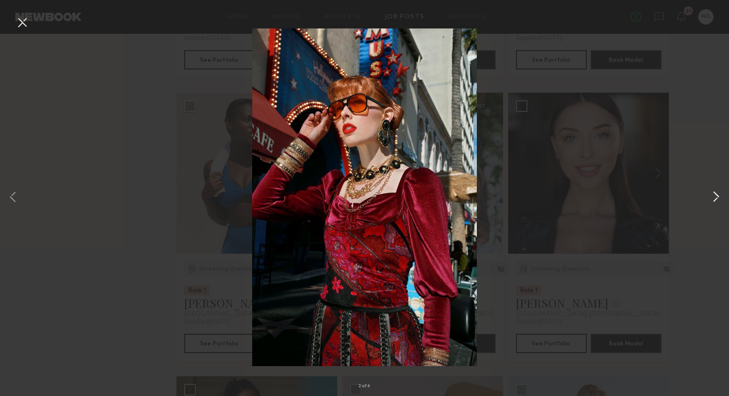
click at [712, 195] on button at bounding box center [716, 198] width 12 height 317
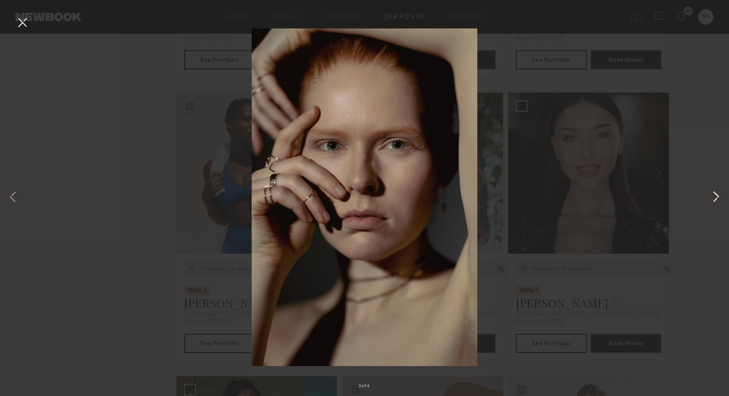
click at [712, 195] on button at bounding box center [716, 198] width 12 height 317
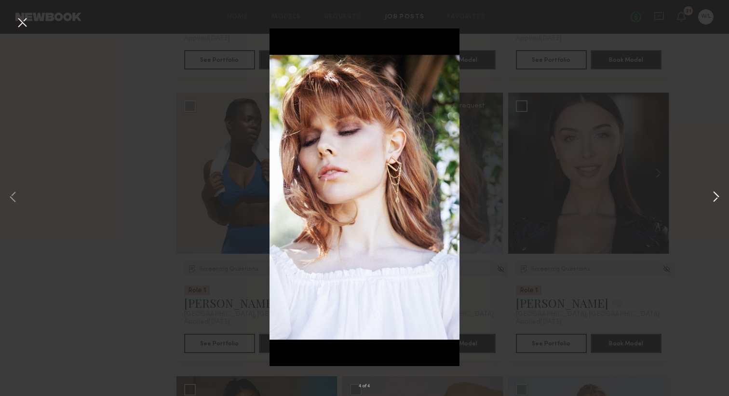
click at [712, 195] on button at bounding box center [716, 198] width 12 height 317
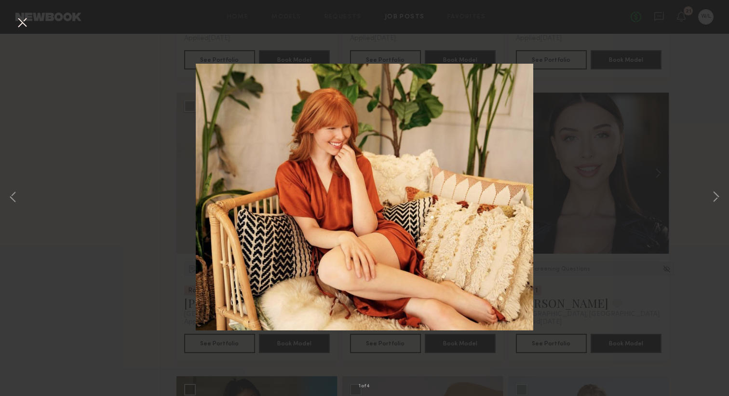
click at [29, 19] on button at bounding box center [21, 22] width 15 height 17
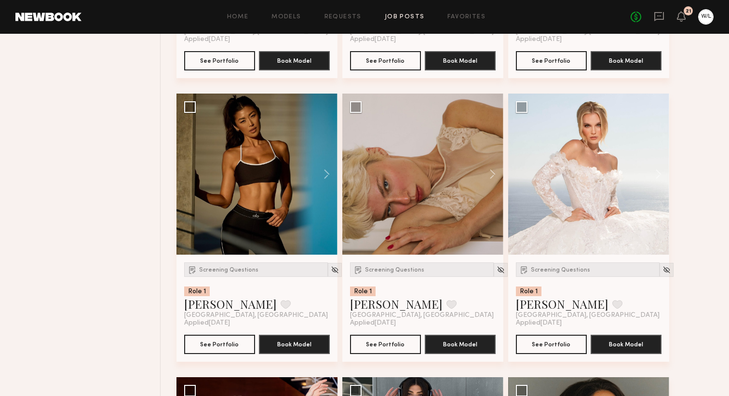
scroll to position [2927, 0]
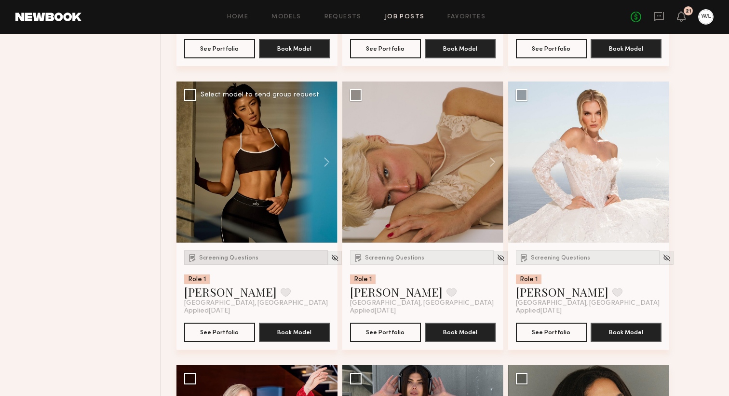
click at [200, 265] on div "Screening Questions" at bounding box center [256, 257] width 144 height 14
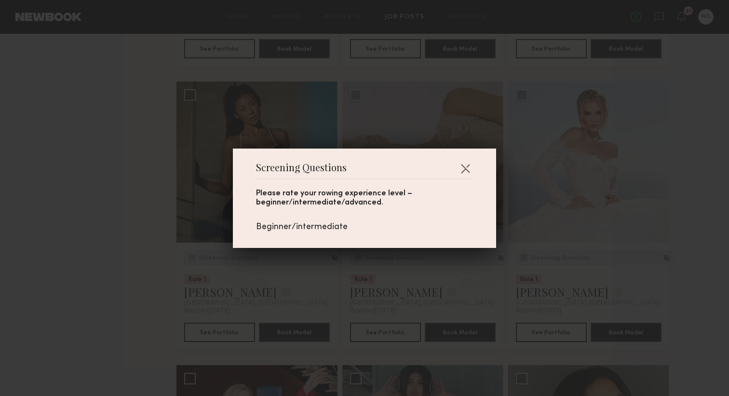
click at [134, 273] on div "Screening Questions Please rate your rowing experience level – beginner/interme…" at bounding box center [364, 198] width 729 height 396
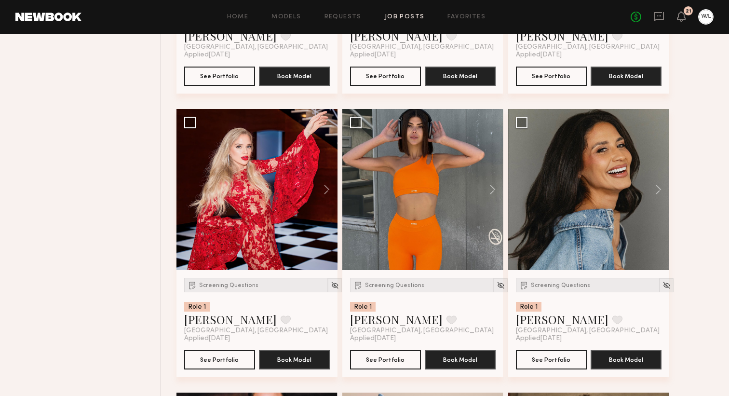
scroll to position [3185, 0]
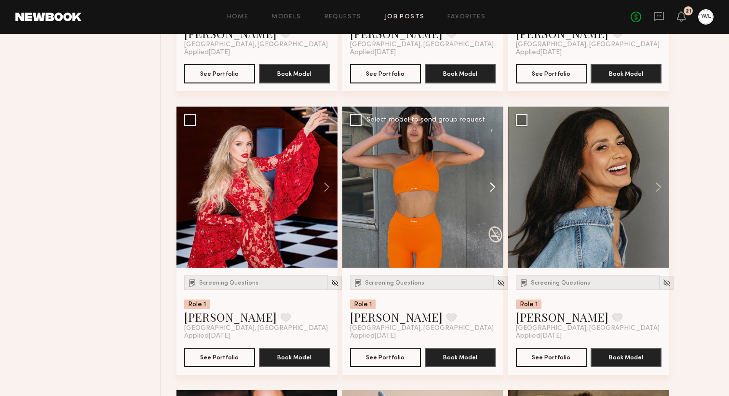
click at [484, 186] on button at bounding box center [487, 187] width 31 height 161
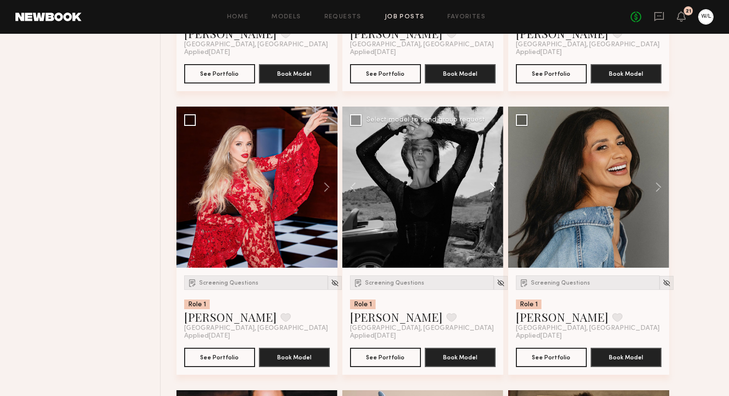
click at [485, 189] on button at bounding box center [487, 187] width 31 height 161
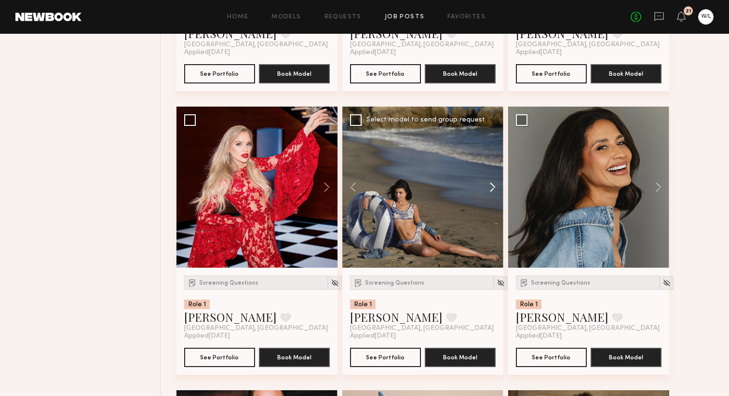
click at [485, 189] on button at bounding box center [487, 187] width 31 height 161
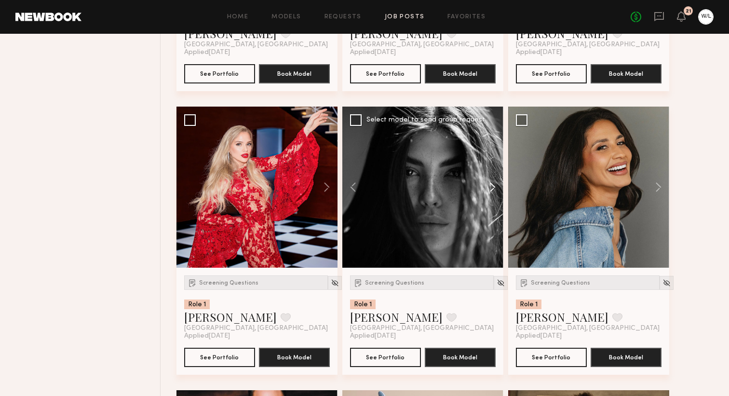
click at [485, 189] on button at bounding box center [487, 187] width 31 height 161
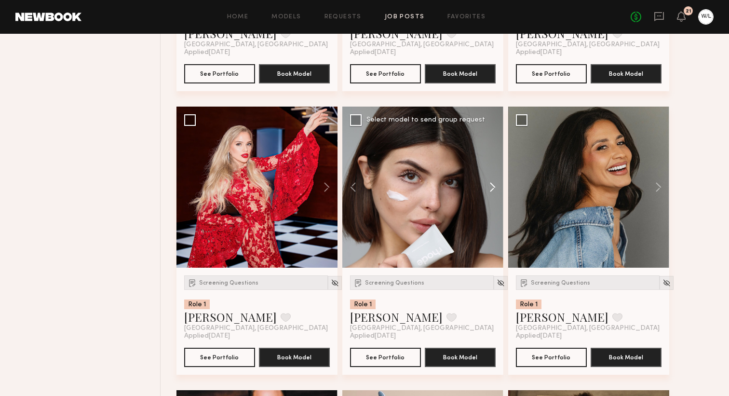
click at [486, 189] on button at bounding box center [487, 187] width 31 height 161
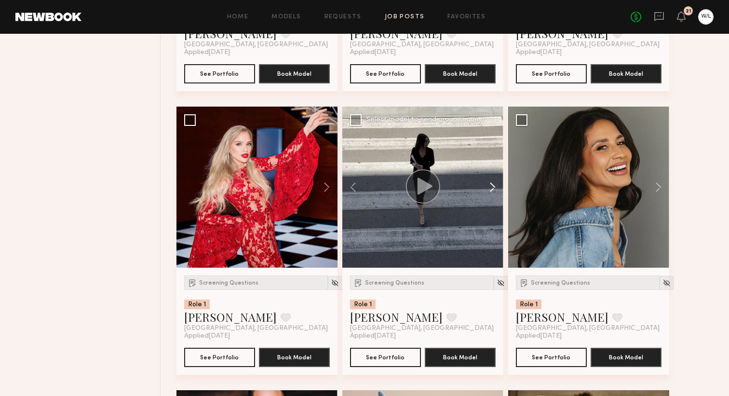
click at [488, 192] on button at bounding box center [487, 187] width 31 height 161
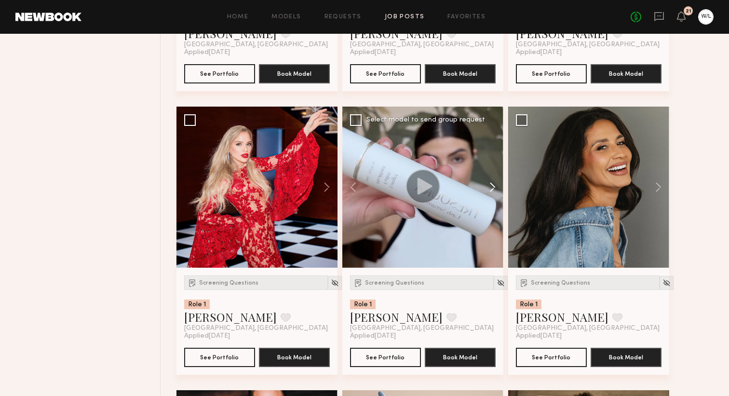
click at [488, 192] on button at bounding box center [487, 187] width 31 height 161
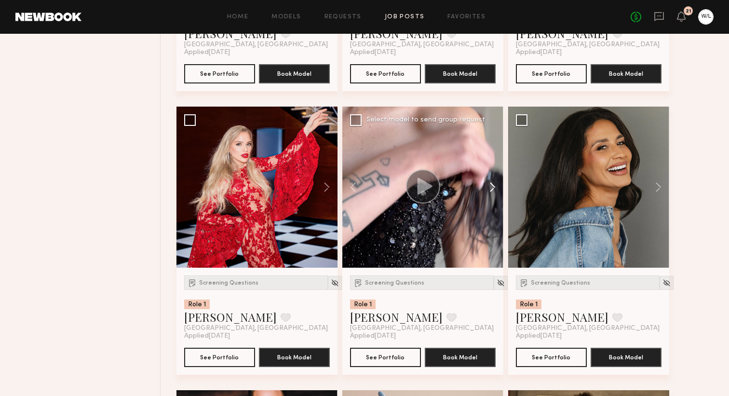
click at [488, 192] on button at bounding box center [487, 187] width 31 height 161
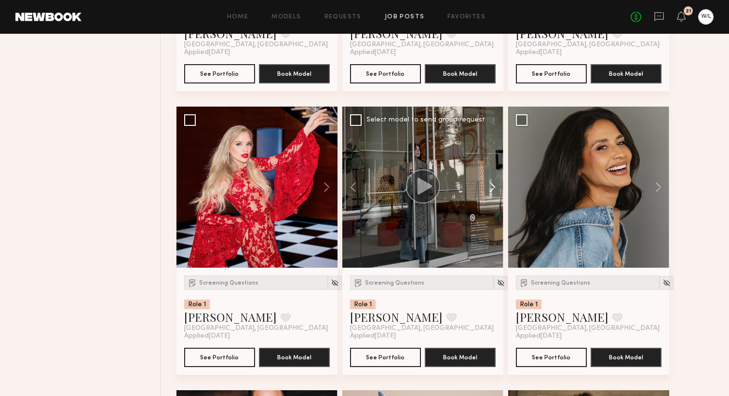
click at [488, 192] on button at bounding box center [487, 187] width 31 height 161
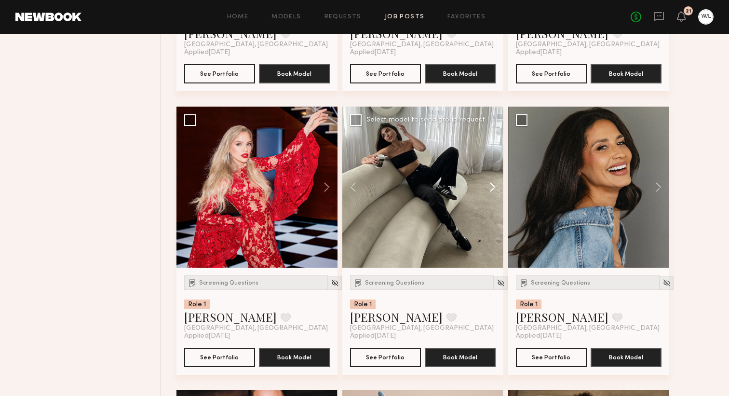
click at [488, 192] on button at bounding box center [487, 187] width 31 height 161
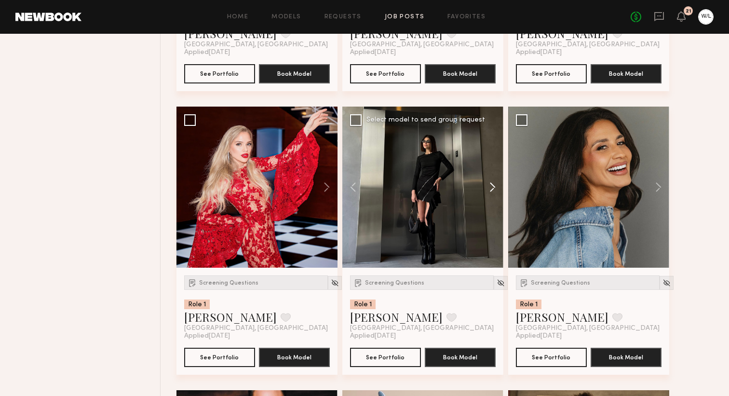
click at [488, 192] on button at bounding box center [487, 187] width 31 height 161
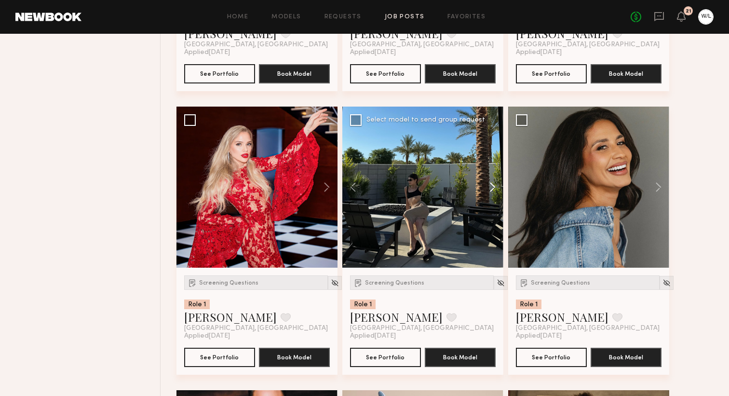
click at [488, 192] on button at bounding box center [487, 187] width 31 height 161
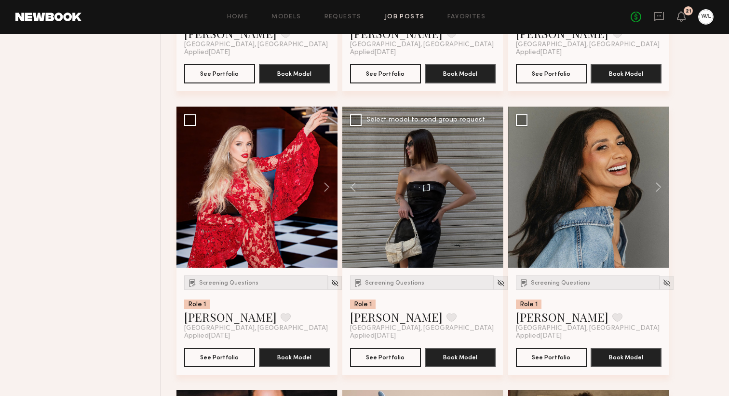
click at [488, 192] on div at bounding box center [422, 187] width 161 height 161
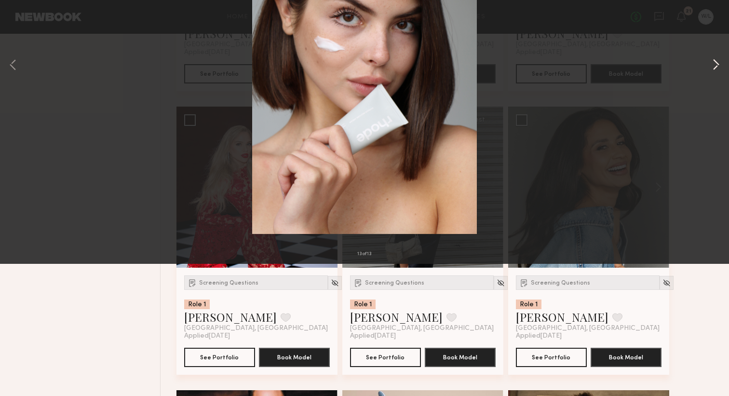
click at [717, 198] on button at bounding box center [716, 198] width 12 height 317
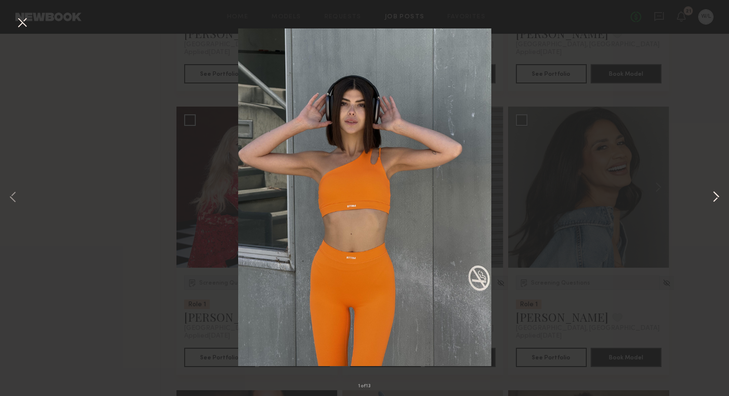
click at [717, 198] on button at bounding box center [716, 198] width 12 height 317
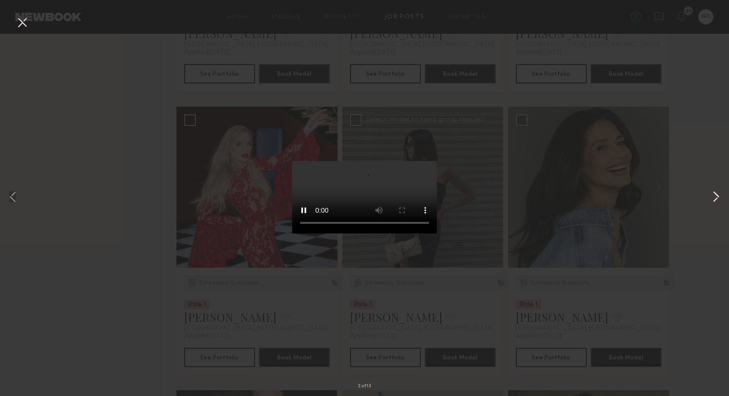
click at [717, 198] on button at bounding box center [716, 198] width 12 height 317
click at [27, 24] on button at bounding box center [21, 22] width 15 height 17
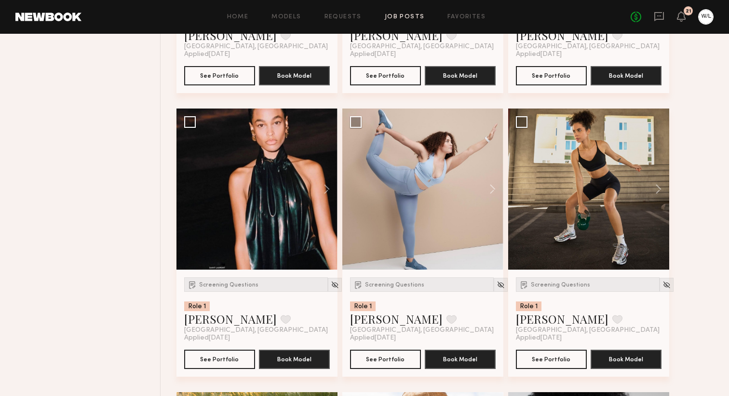
scroll to position [3476, 0]
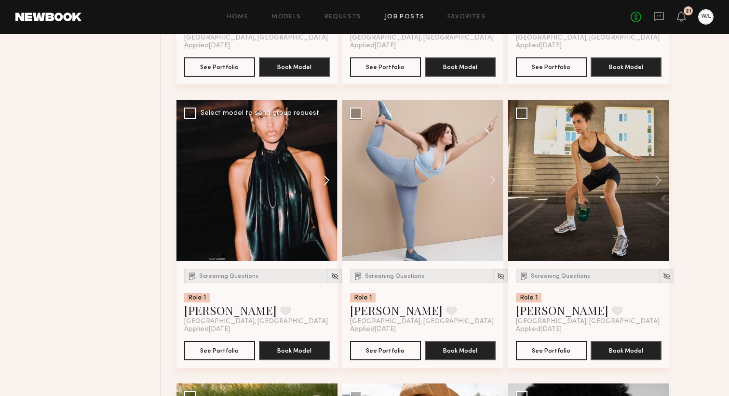
click at [327, 198] on button at bounding box center [322, 180] width 31 height 161
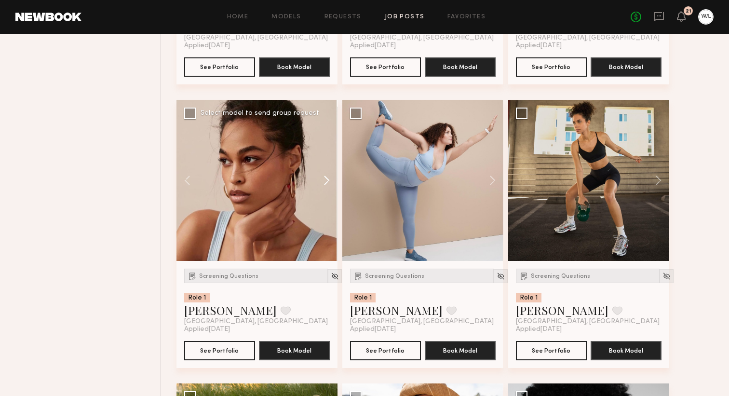
click at [327, 198] on button at bounding box center [322, 180] width 31 height 161
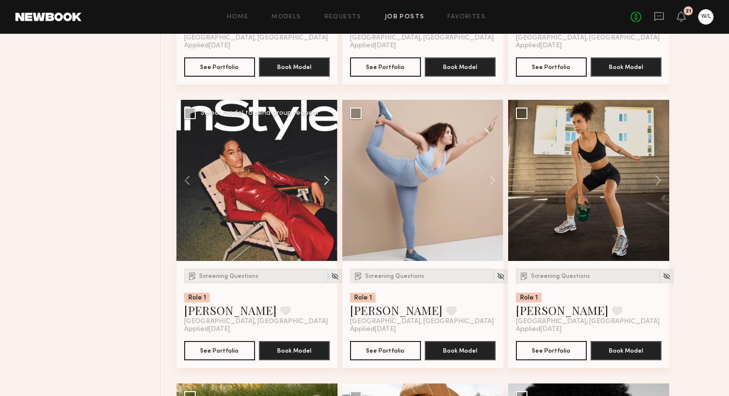
click at [327, 198] on button at bounding box center [322, 180] width 31 height 161
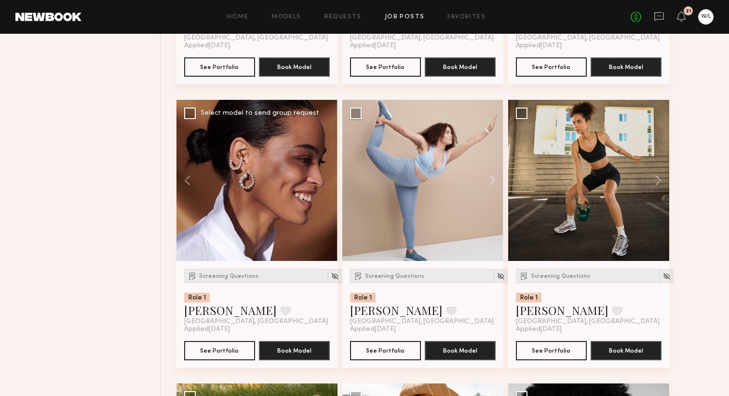
click at [327, 198] on div at bounding box center [256, 180] width 161 height 161
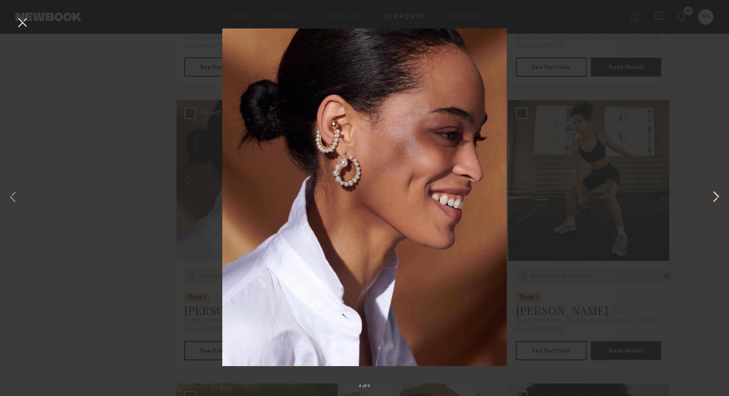
click at [719, 197] on button at bounding box center [716, 198] width 12 height 317
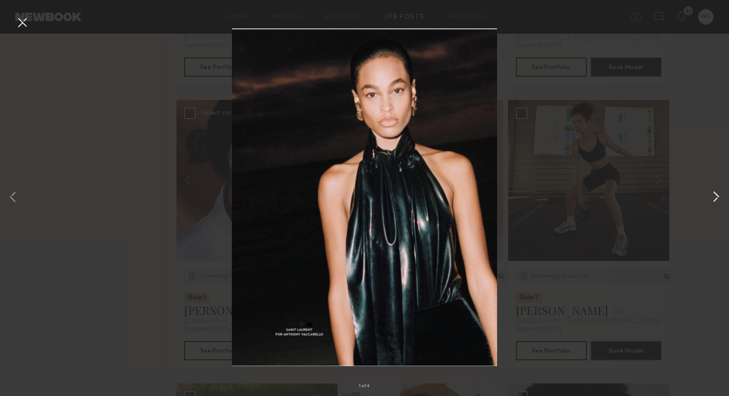
click at [719, 197] on button at bounding box center [716, 198] width 12 height 317
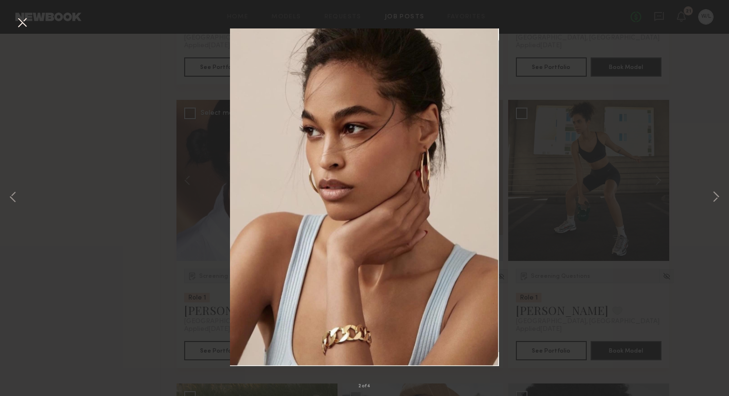
click at [27, 16] on button at bounding box center [21, 22] width 15 height 17
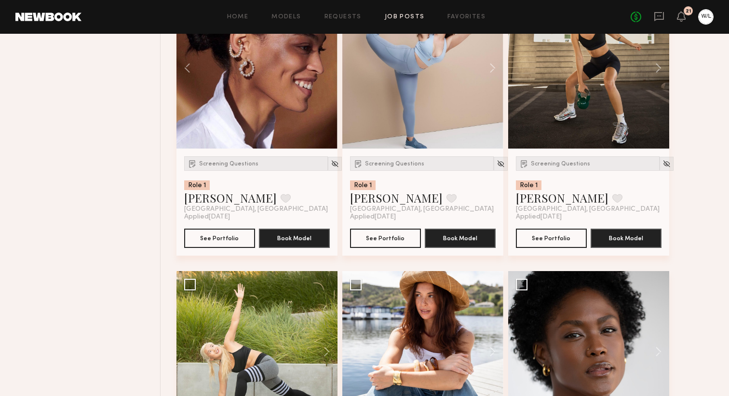
scroll to position [3602, 0]
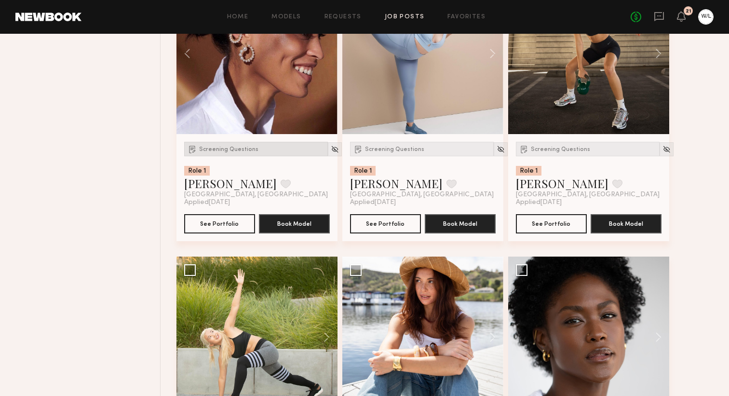
click at [231, 152] on span "Screening Questions" at bounding box center [228, 150] width 59 height 6
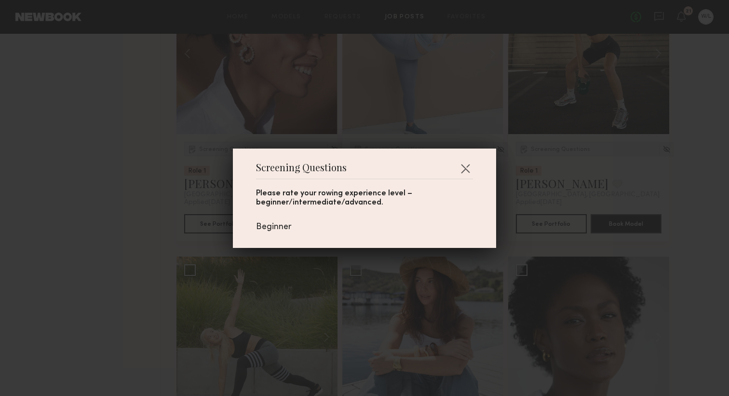
click at [151, 219] on div "Screening Questions Please rate your rowing experience level – beginner/interme…" at bounding box center [364, 198] width 729 height 396
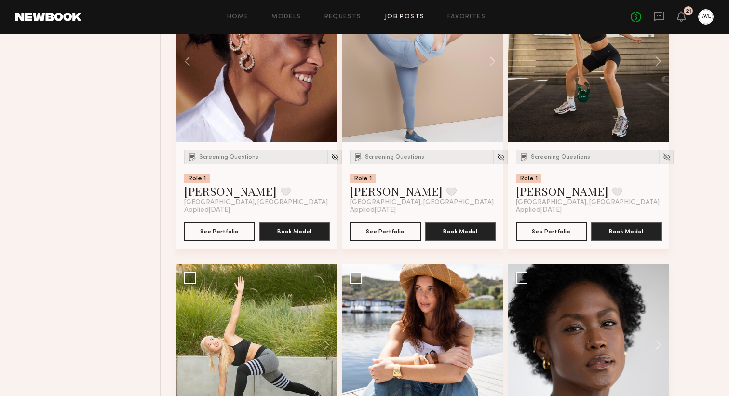
scroll to position [3632, 0]
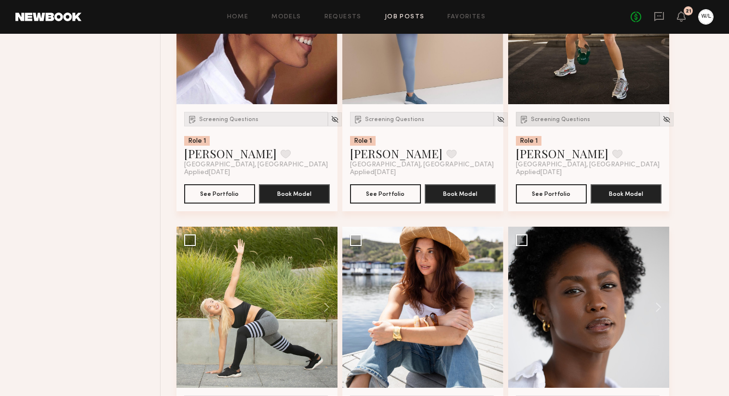
click at [544, 126] on div "Screening Questions" at bounding box center [588, 119] width 144 height 14
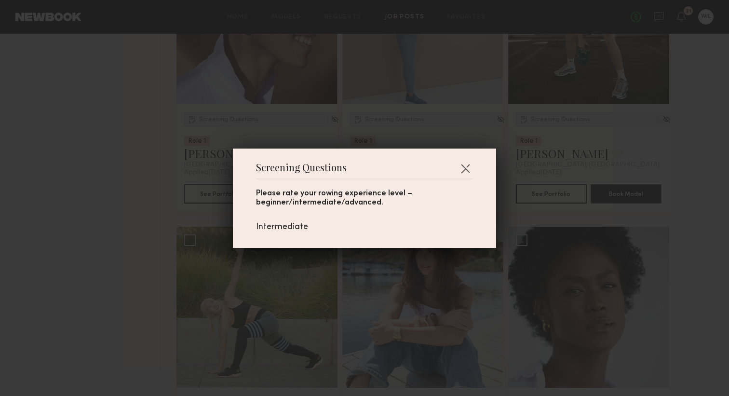
click at [579, 172] on div "Screening Questions Please rate your rowing experience level – beginner/interme…" at bounding box center [364, 198] width 729 height 396
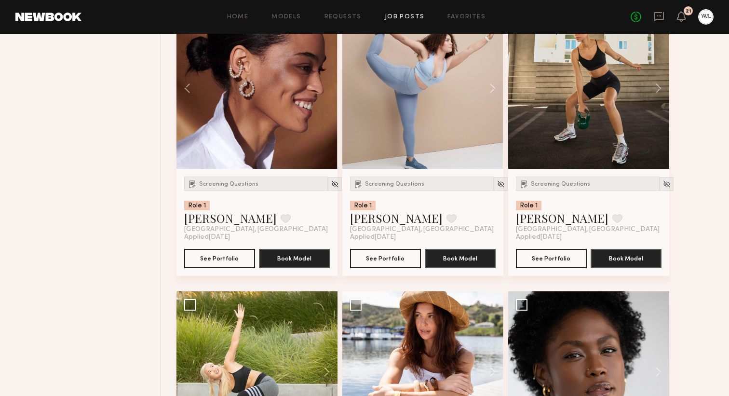
scroll to position [3557, 0]
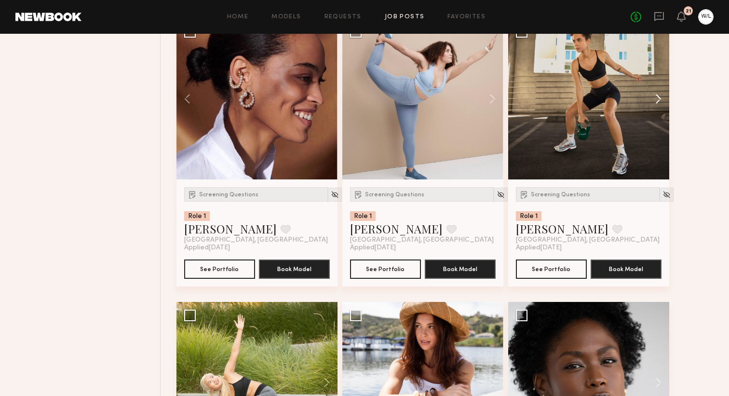
click at [652, 111] on button at bounding box center [653, 98] width 31 height 161
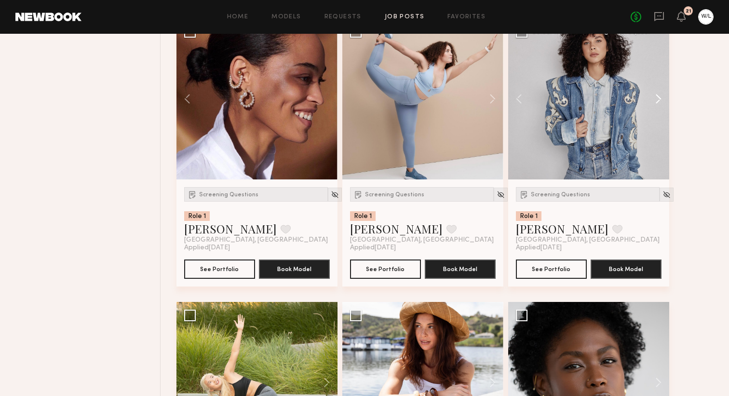
click at [652, 111] on button at bounding box center [653, 98] width 31 height 161
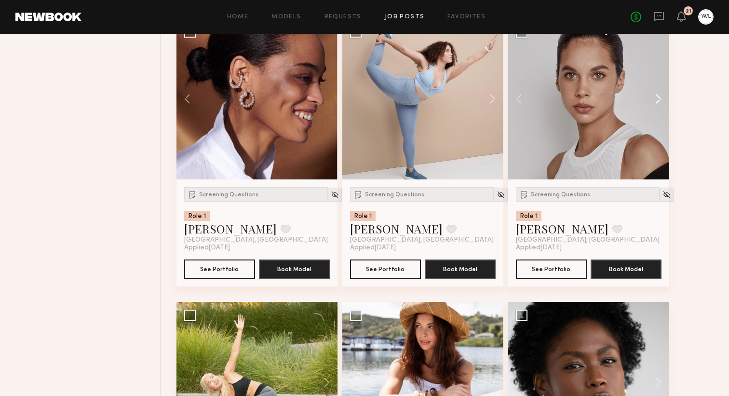
click at [652, 111] on button at bounding box center [653, 98] width 31 height 161
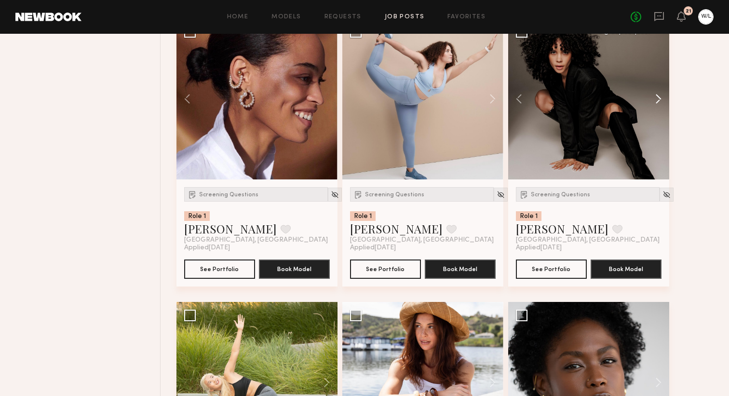
click at [652, 111] on button at bounding box center [653, 98] width 31 height 161
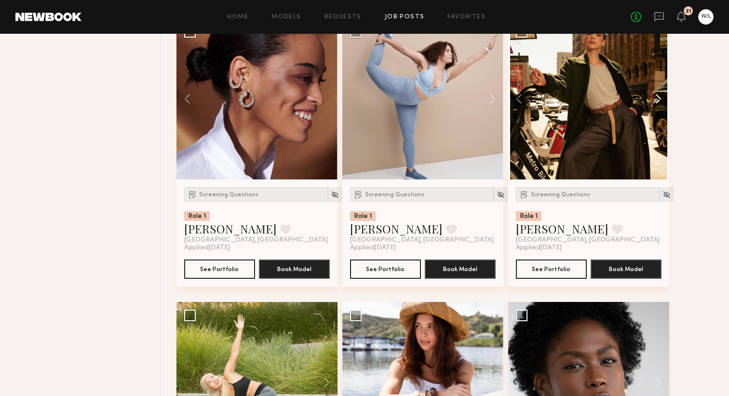
click at [652, 111] on button at bounding box center [653, 98] width 31 height 161
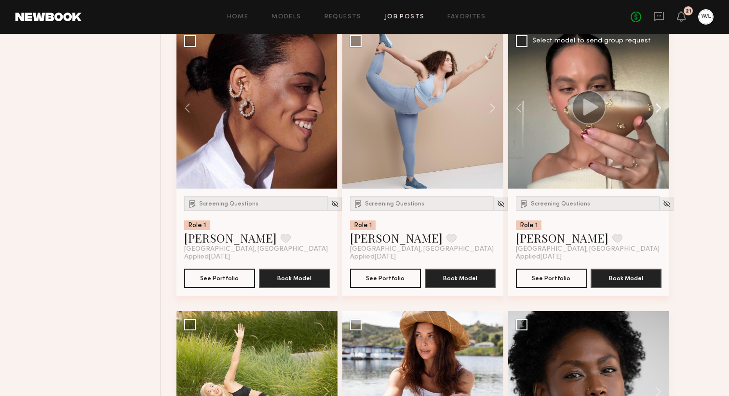
scroll to position [3541, 0]
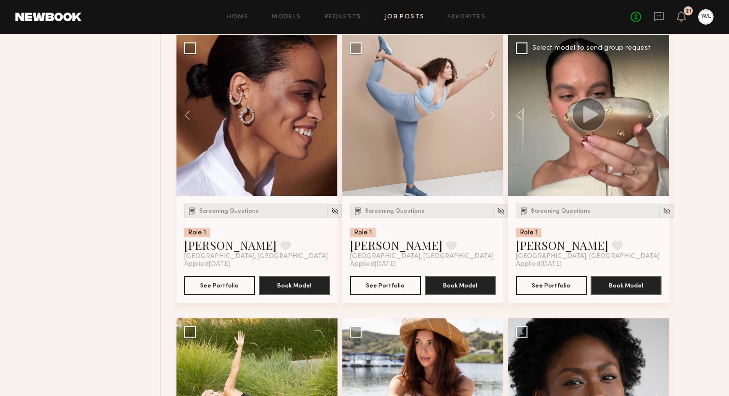
click at [662, 127] on button at bounding box center [653, 115] width 31 height 161
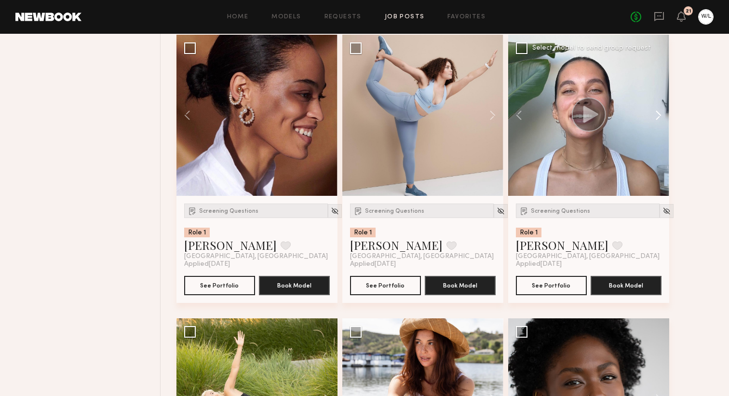
click at [661, 128] on button at bounding box center [653, 115] width 31 height 161
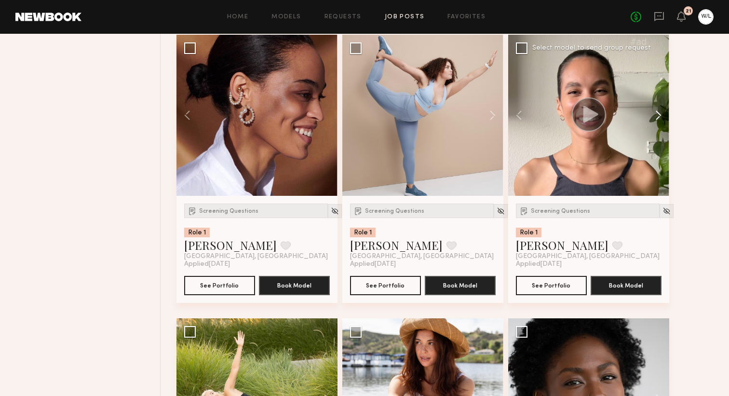
click at [661, 128] on button at bounding box center [653, 115] width 31 height 161
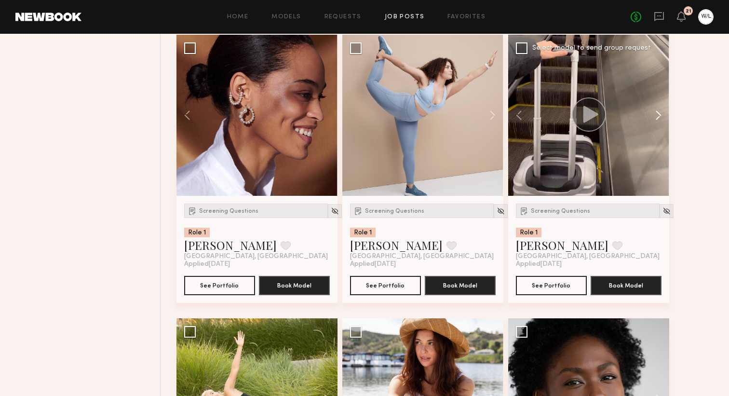
click at [661, 128] on button at bounding box center [653, 115] width 31 height 161
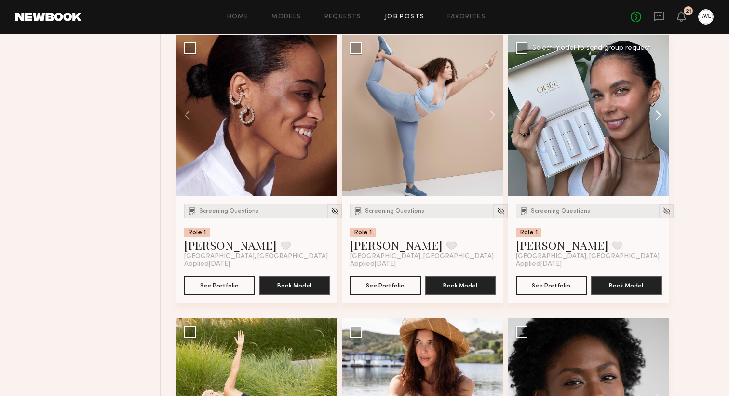
click at [661, 128] on button at bounding box center [653, 115] width 31 height 161
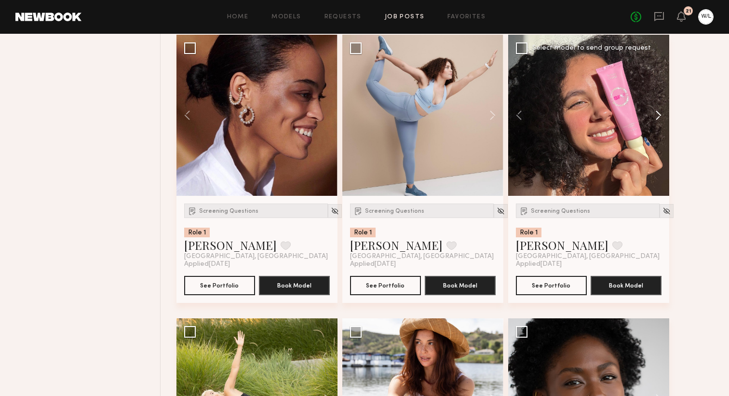
click at [661, 128] on button at bounding box center [653, 115] width 31 height 161
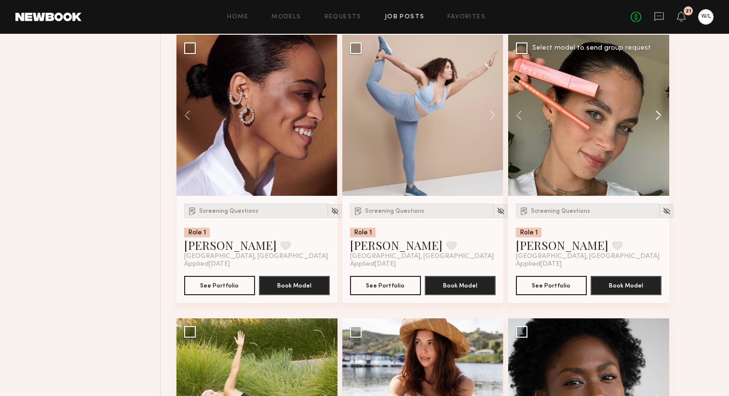
click at [661, 128] on button at bounding box center [653, 115] width 31 height 161
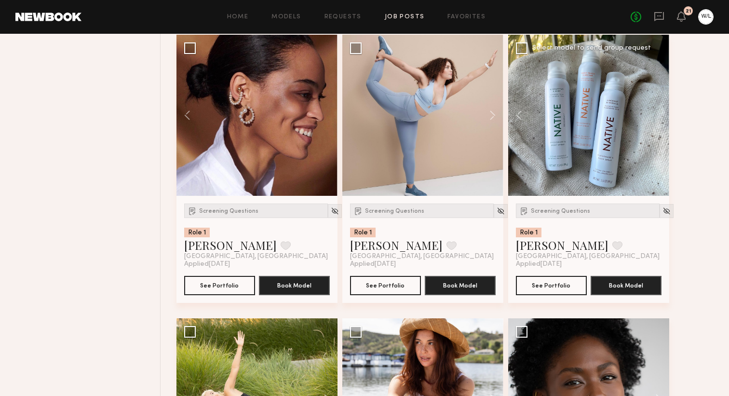
click at [661, 128] on div at bounding box center [588, 115] width 161 height 161
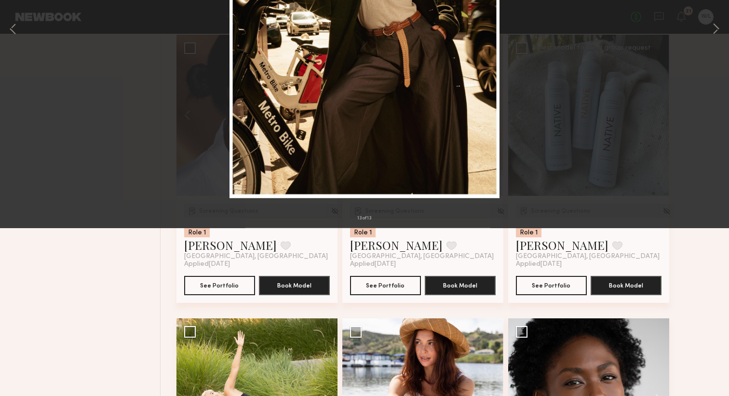
click at [28, 20] on button at bounding box center [21, 22] width 15 height 17
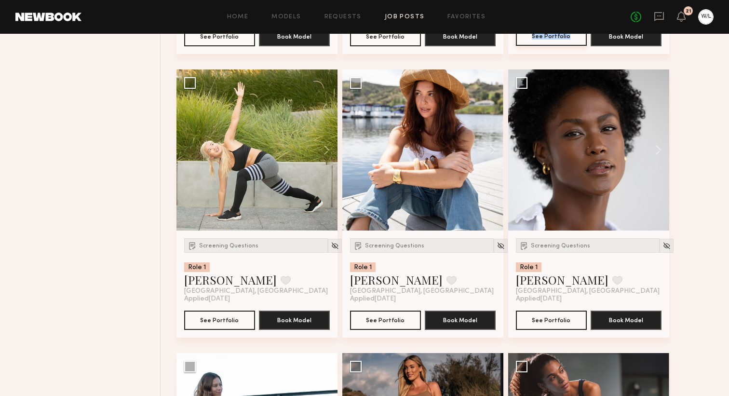
scroll to position [3793, 0]
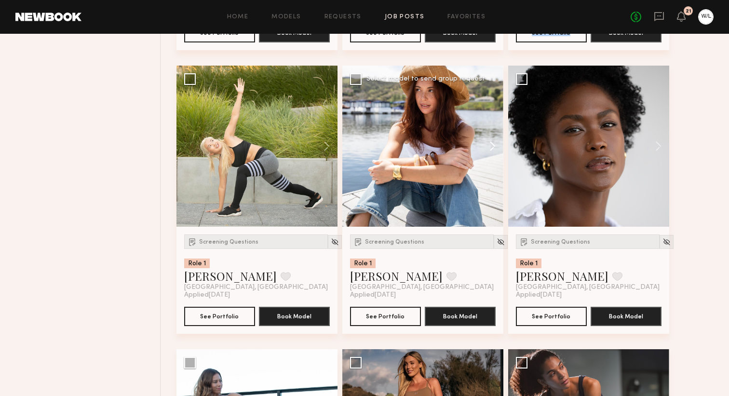
click at [496, 151] on button at bounding box center [487, 146] width 31 height 161
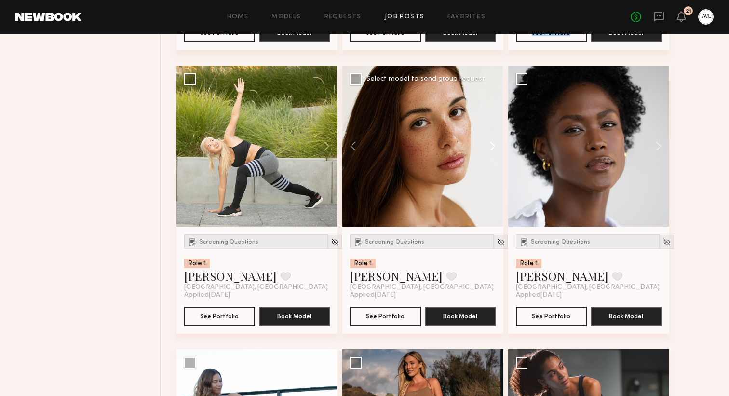
click at [496, 157] on button at bounding box center [487, 146] width 31 height 161
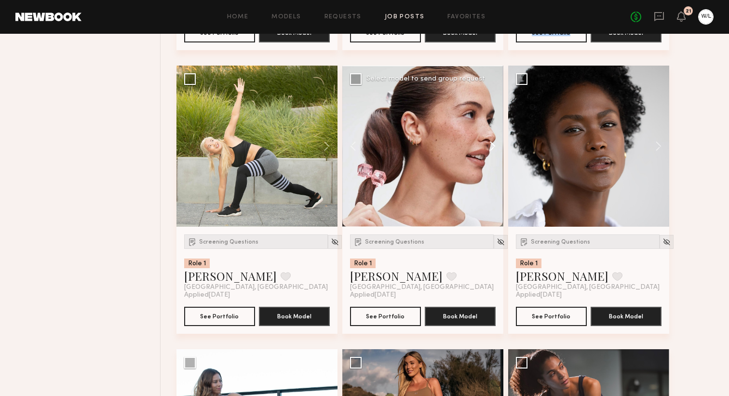
click at [496, 157] on button at bounding box center [487, 146] width 31 height 161
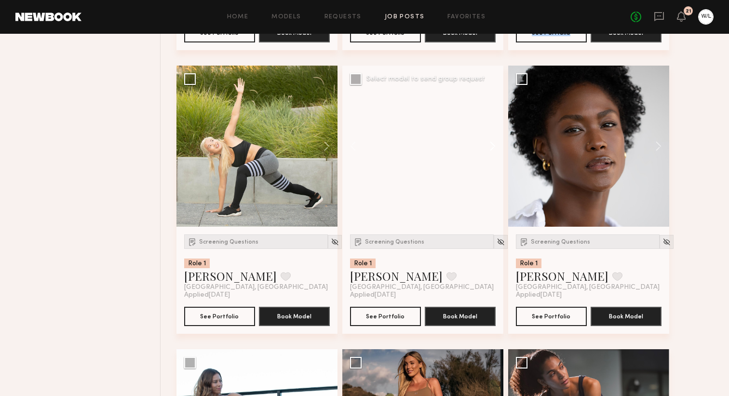
click at [496, 157] on button at bounding box center [487, 146] width 31 height 161
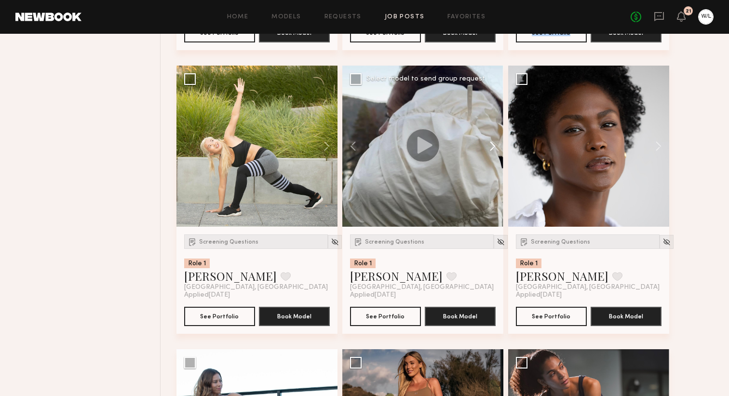
click at [496, 157] on button at bounding box center [487, 146] width 31 height 161
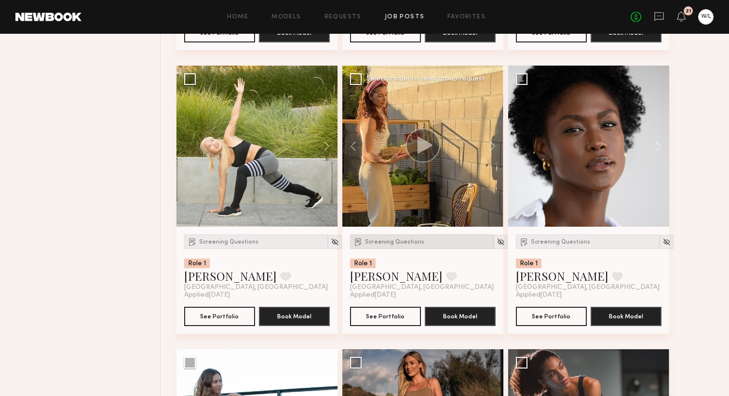
click at [410, 245] on span "Screening Questions" at bounding box center [394, 242] width 59 height 6
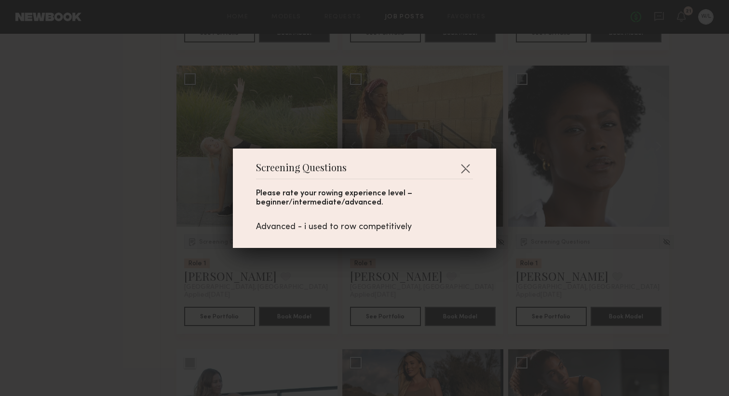
click at [446, 279] on div "Screening Questions Please rate your rowing experience level – beginner/interme…" at bounding box center [364, 198] width 729 height 396
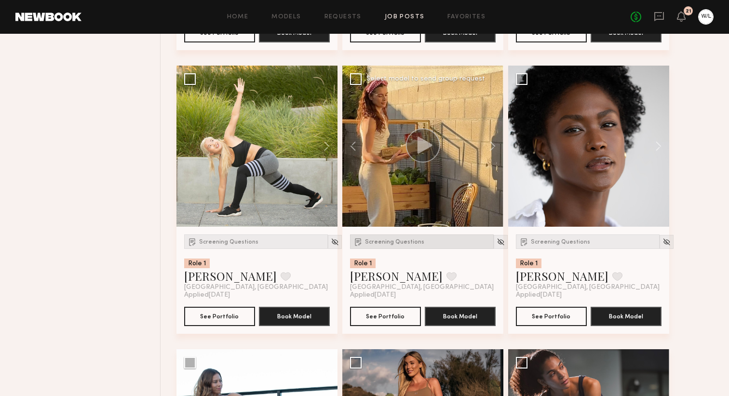
click at [399, 249] on div "Screening Questions" at bounding box center [422, 241] width 144 height 14
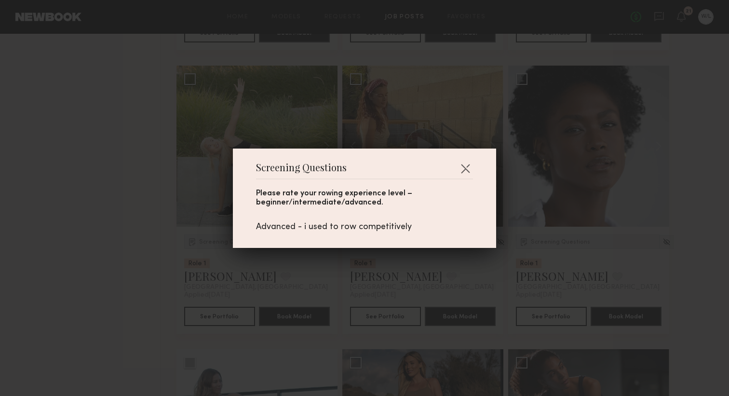
click at [438, 278] on div "Screening Questions Please rate your rowing experience level – beginner/interme…" at bounding box center [364, 198] width 729 height 396
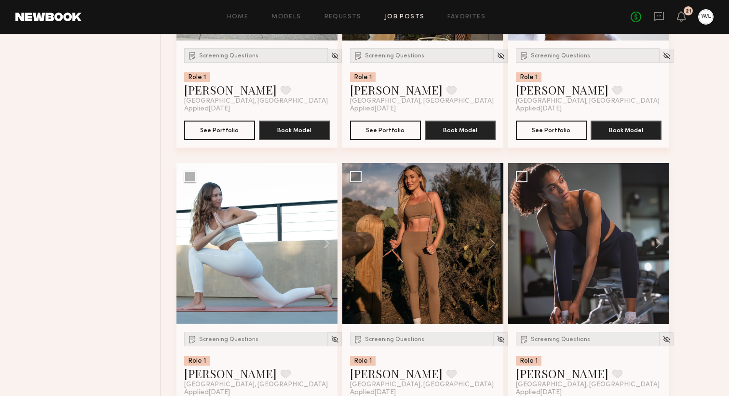
scroll to position [3980, 0]
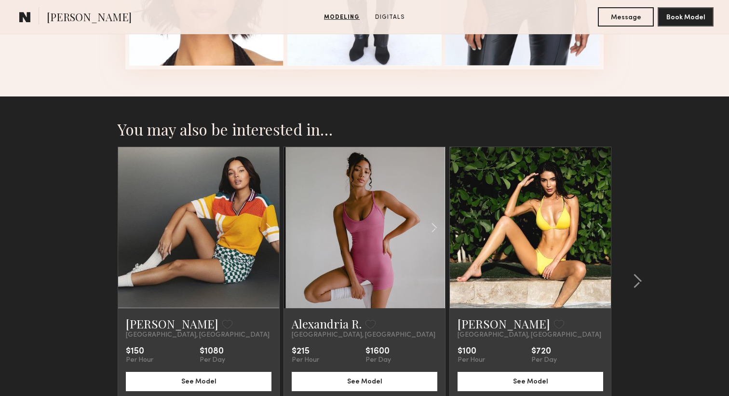
scroll to position [1326, 0]
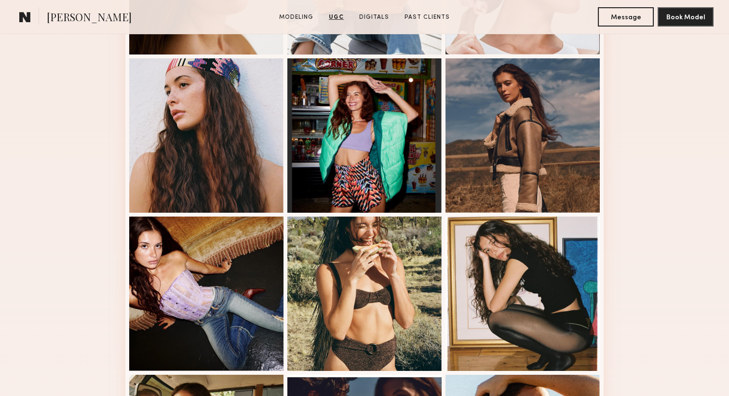
scroll to position [384, 0]
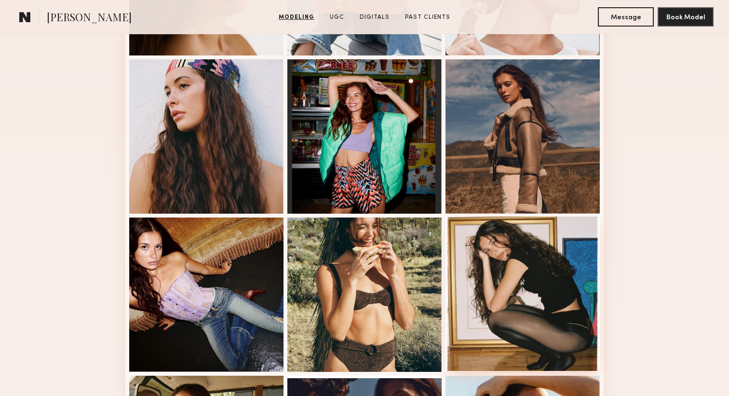
click at [511, 280] on div at bounding box center [522, 293] width 154 height 154
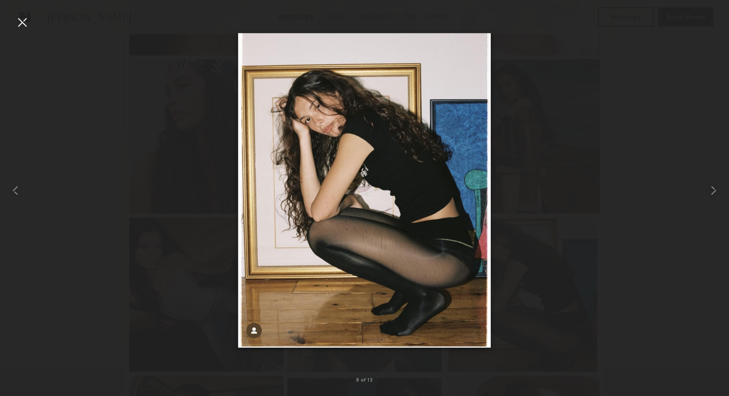
click at [28, 22] on div at bounding box center [21, 21] width 15 height 15
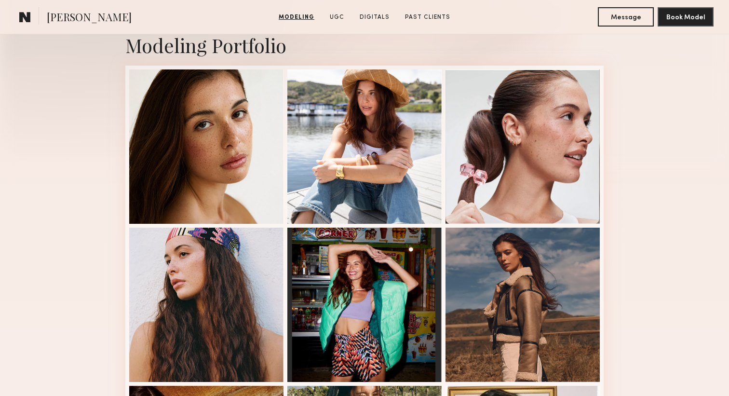
scroll to position [221, 0]
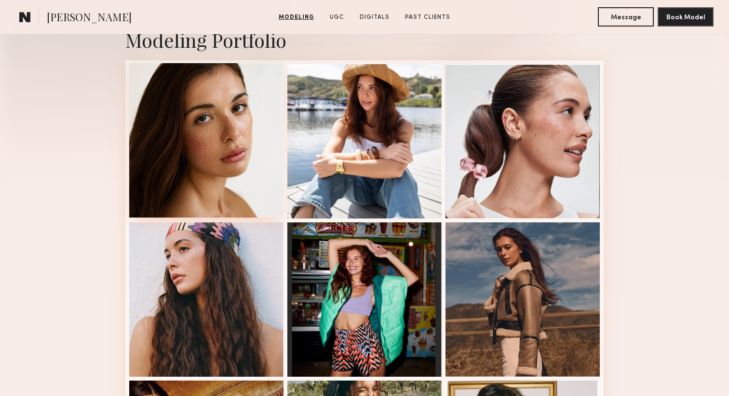
click at [135, 145] on div at bounding box center [206, 140] width 154 height 154
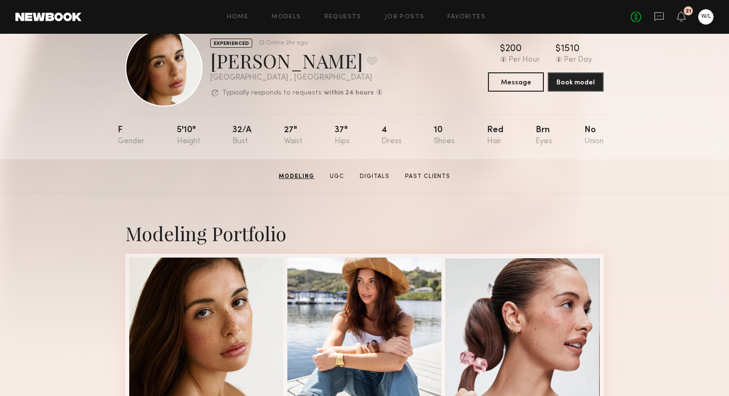
scroll to position [0, 0]
